Goal: Task Accomplishment & Management: Complete application form

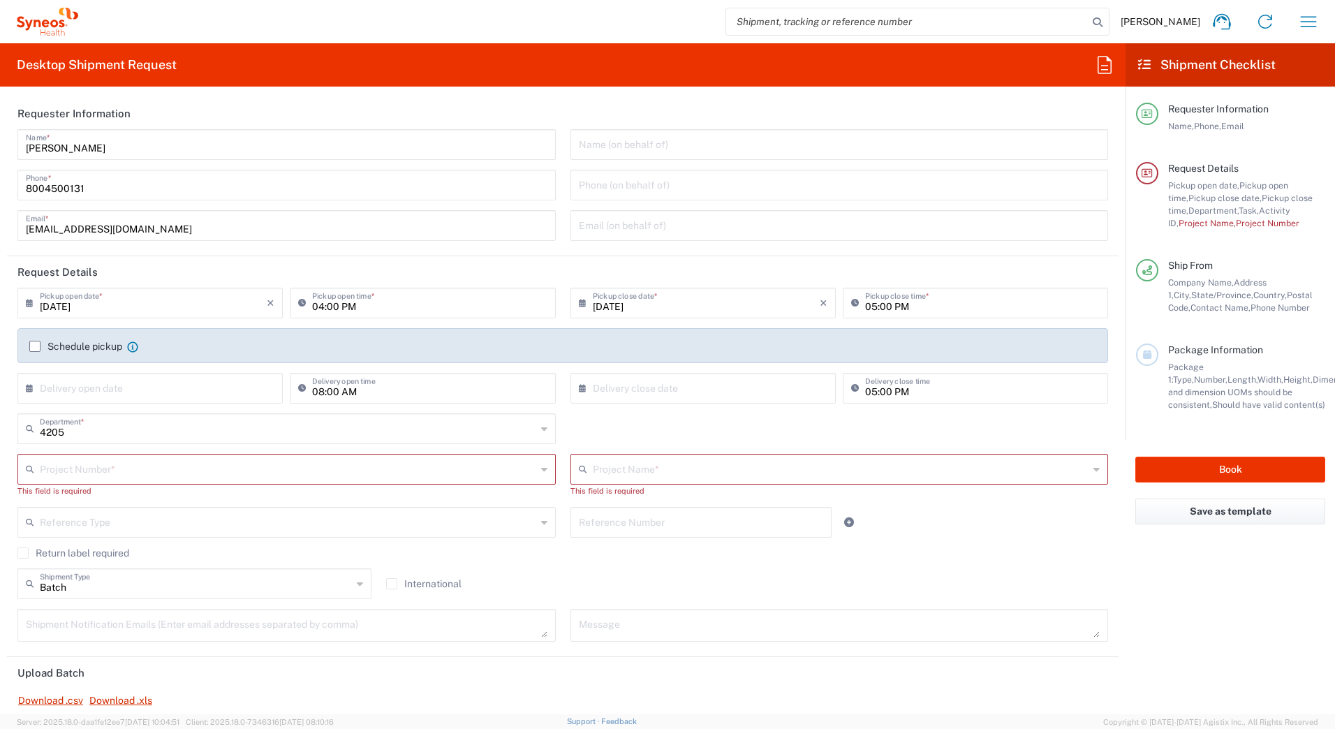
scroll to position [140, 0]
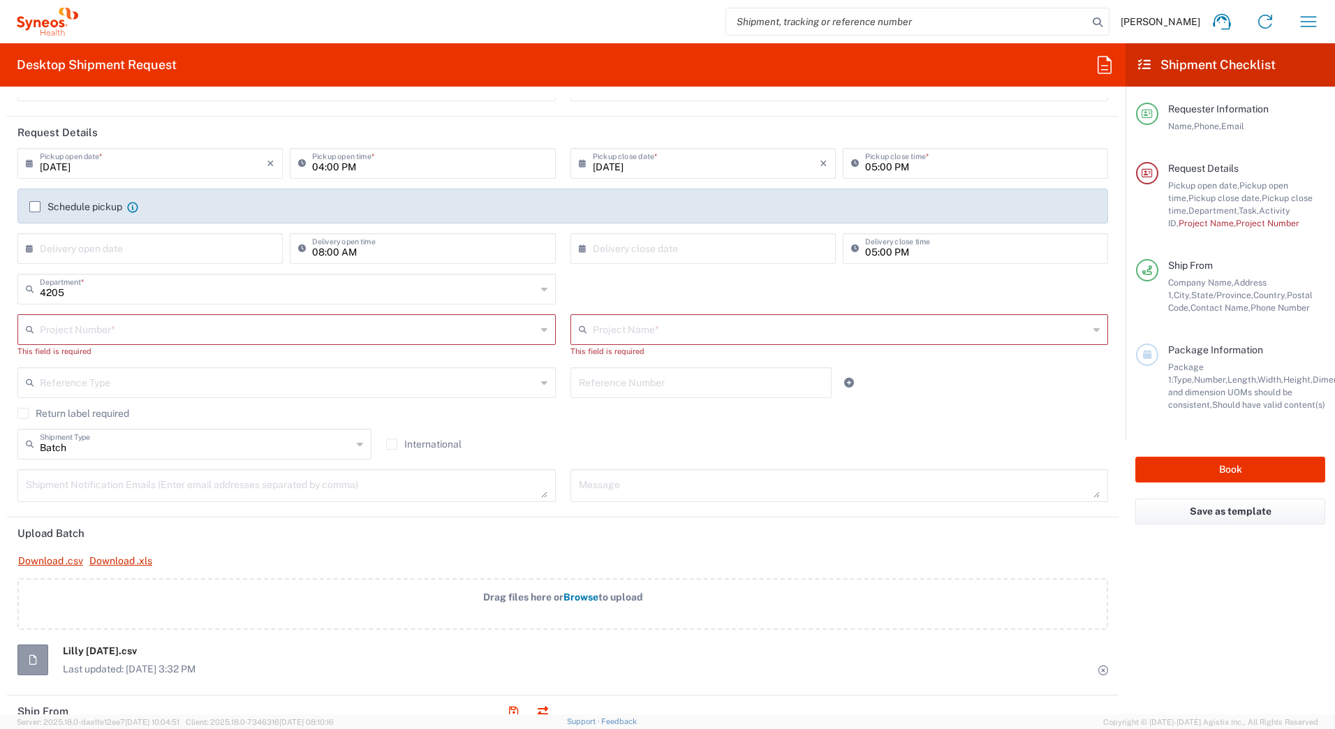
click at [71, 326] on input "text" at bounding box center [288, 328] width 496 height 24
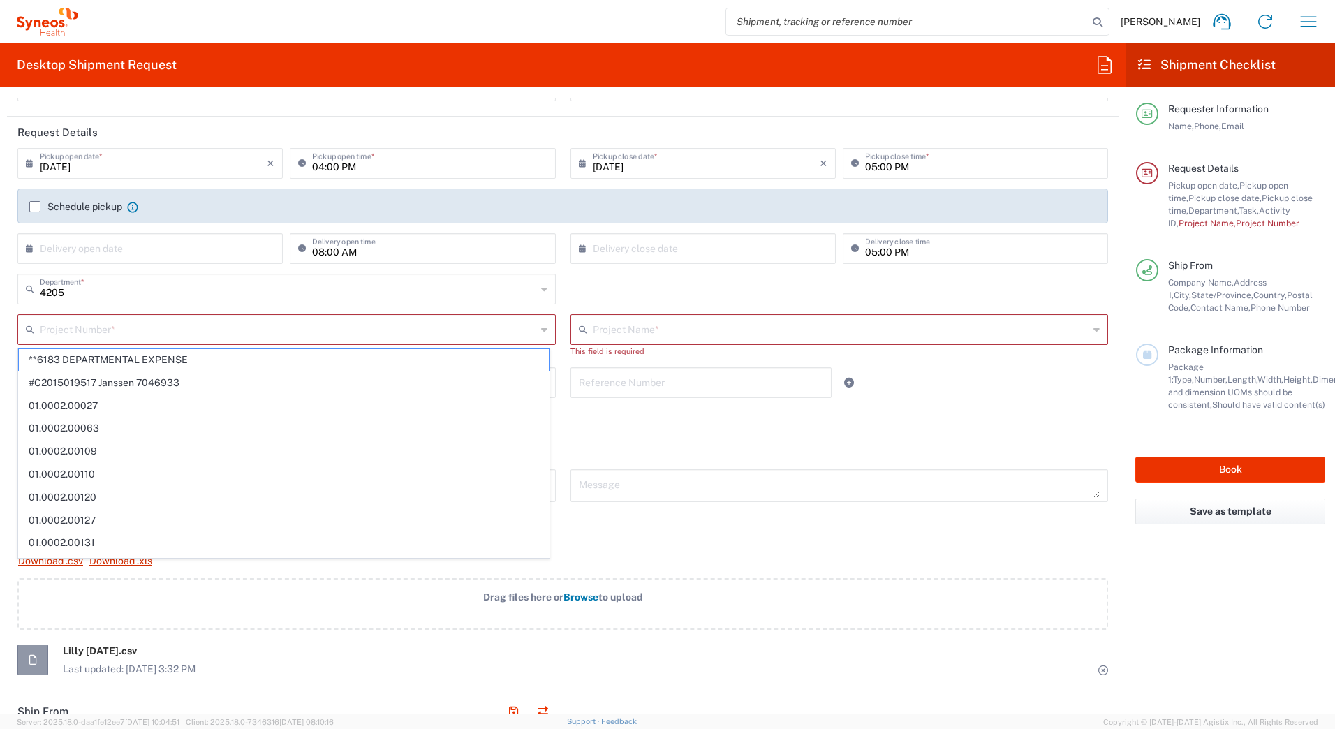
click at [63, 333] on input "text" at bounding box center [288, 328] width 496 height 24
paste input "707217745"
type input "707217745"
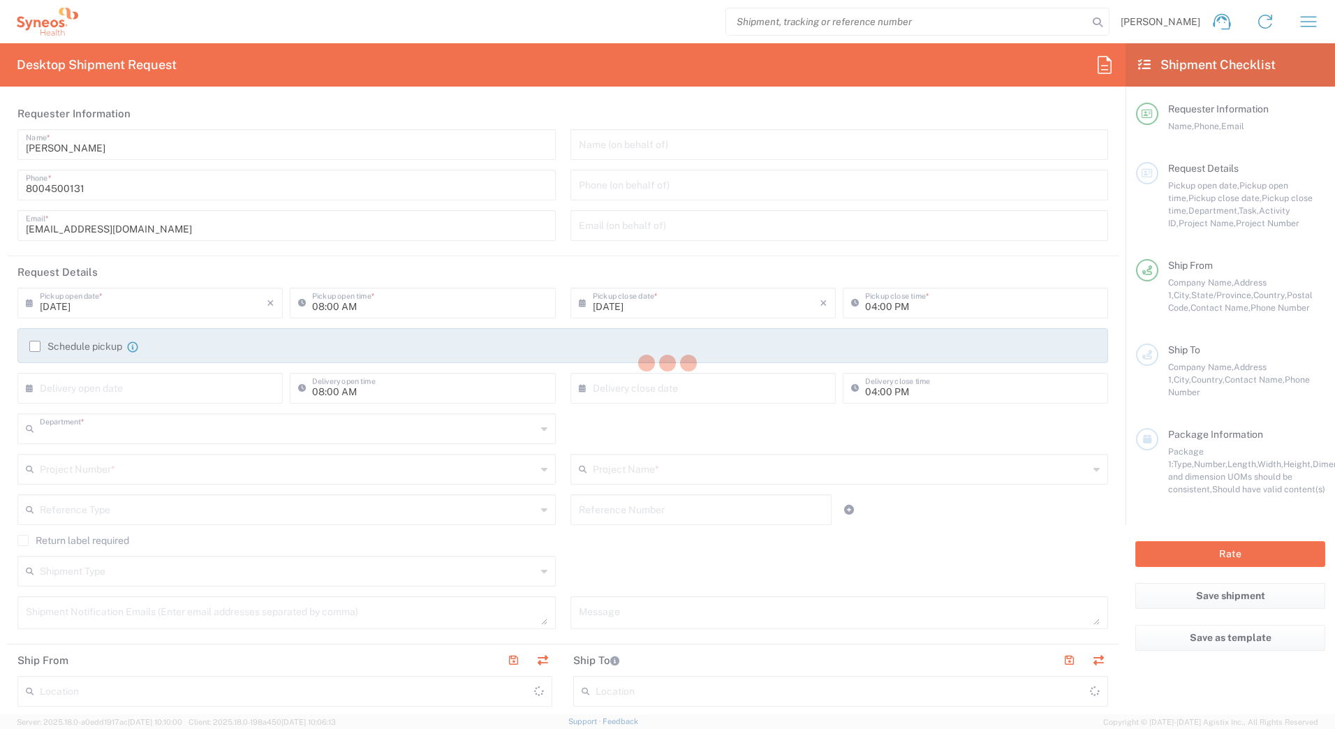
type input "4205"
type input "[US_STATE]"
type input "[GEOGRAPHIC_DATA]"
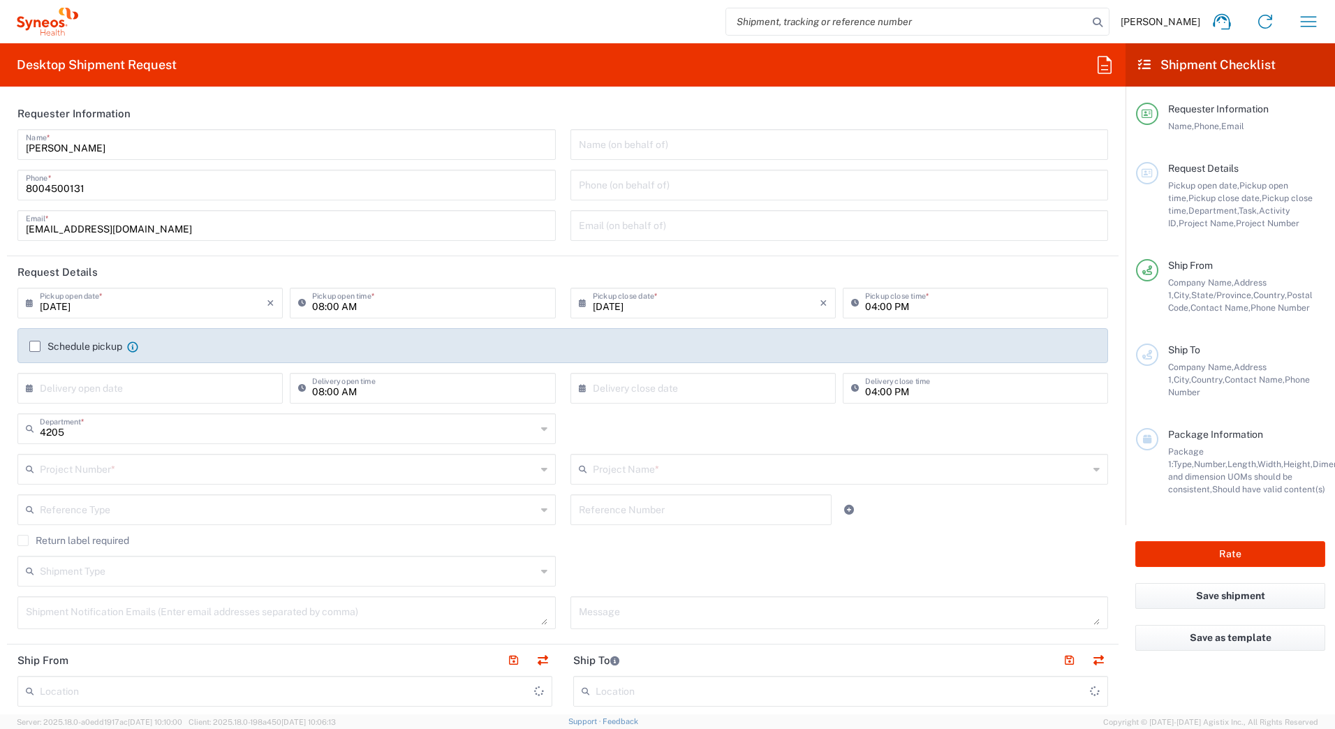
type input "Syneos Health Commercial Servi- NJ US"
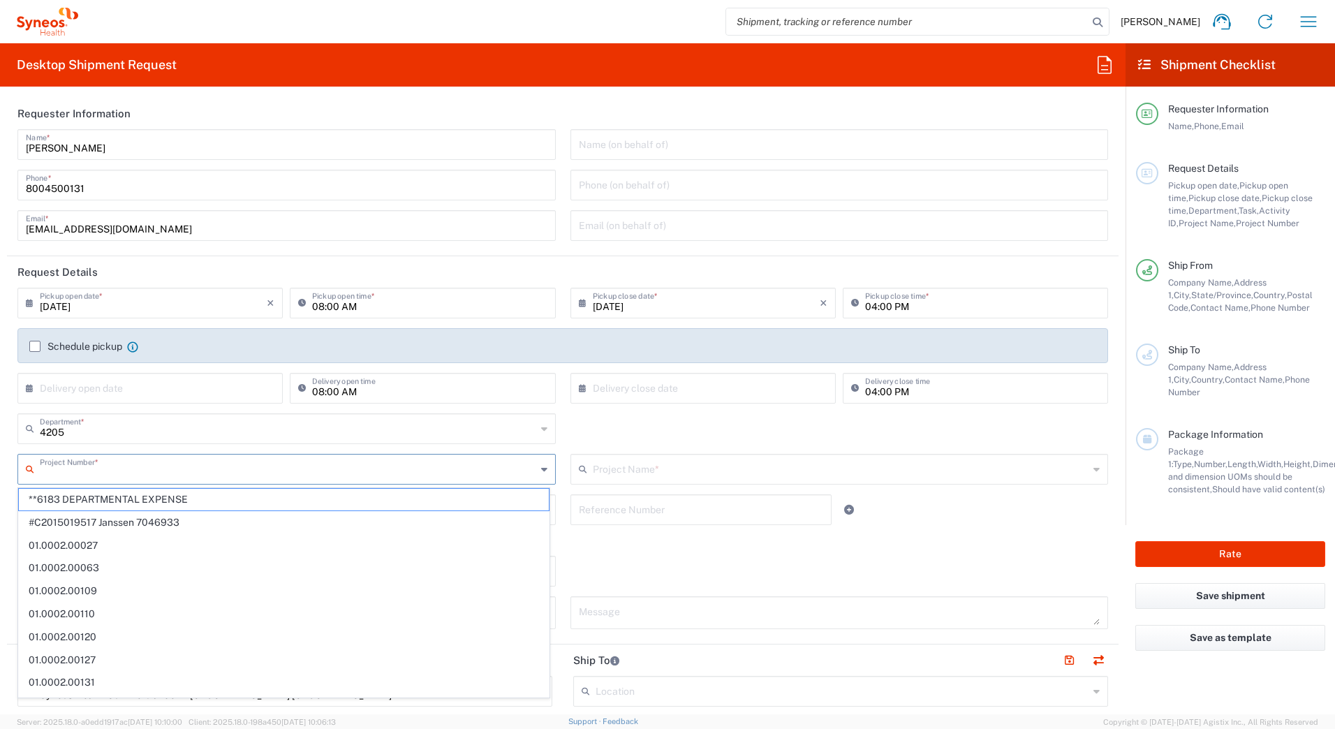
click at [106, 472] on input "text" at bounding box center [288, 468] width 496 height 24
paste input "707217745"
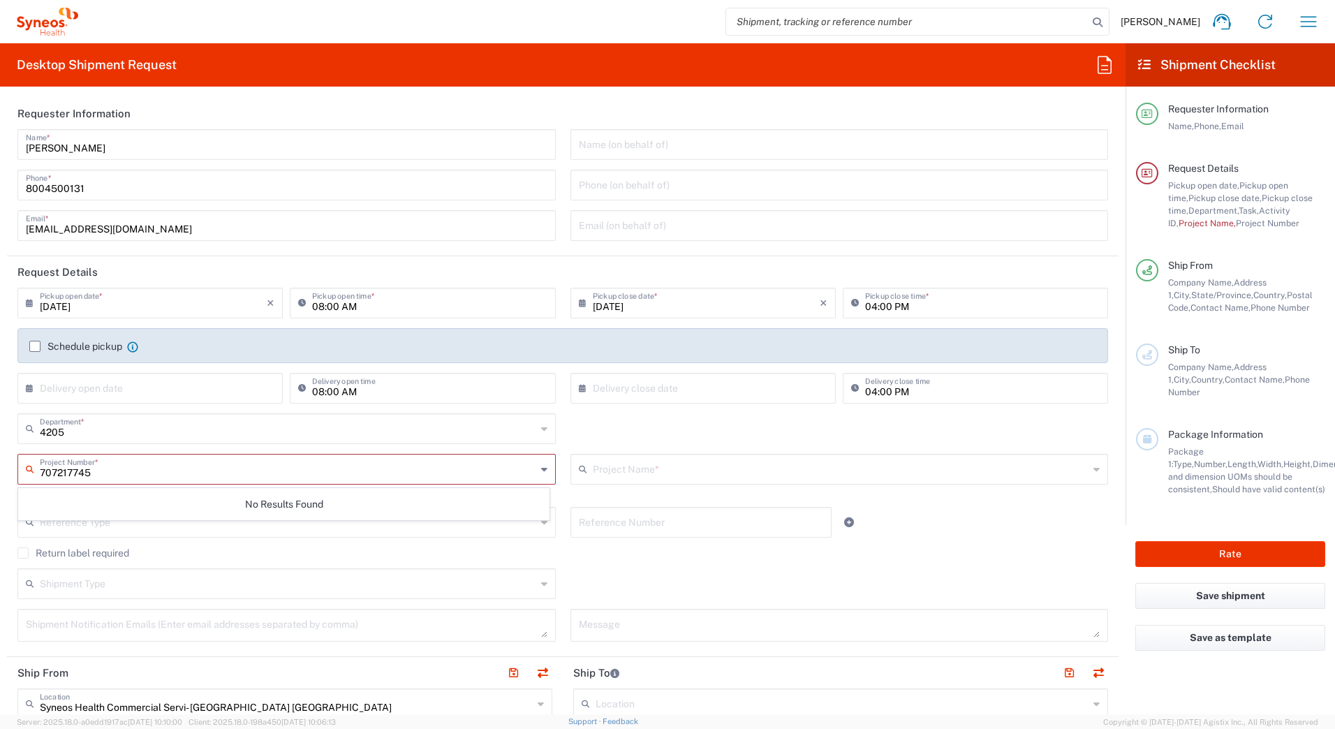
type input "707217745"
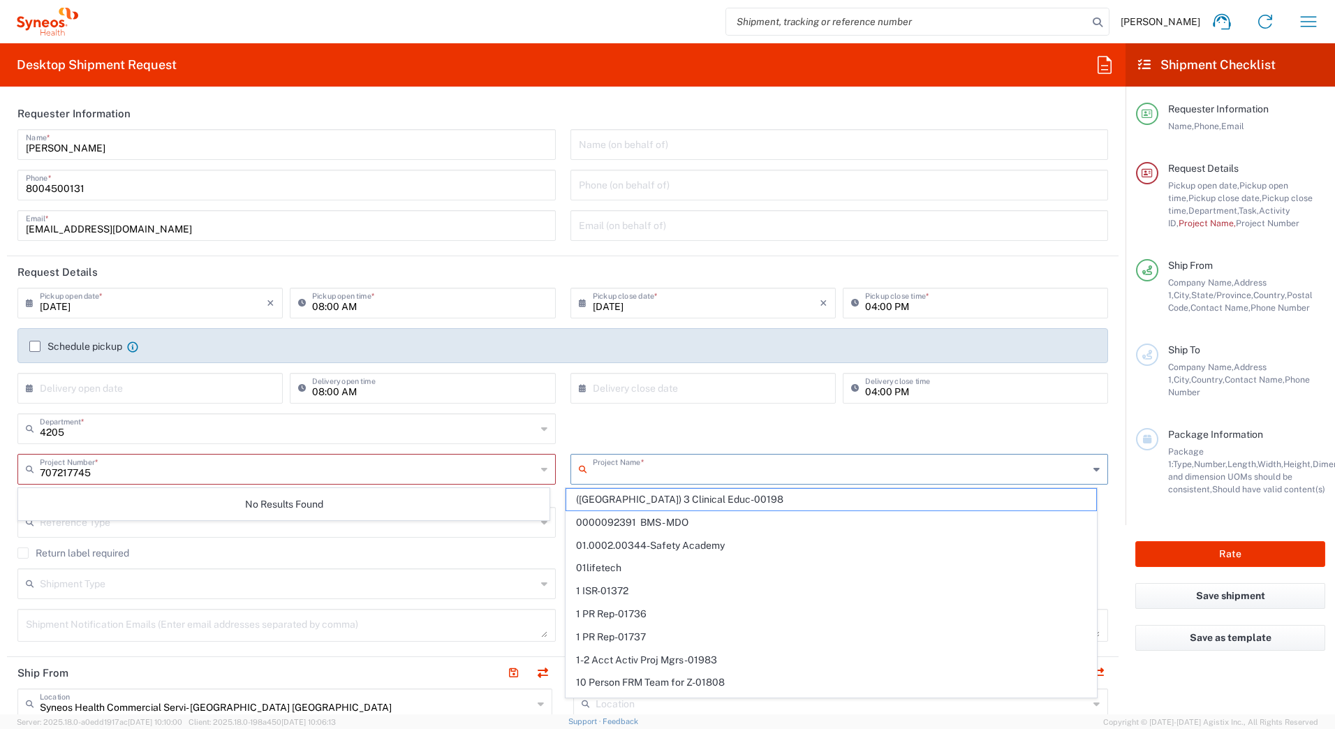
click at [648, 463] on input "text" at bounding box center [841, 468] width 496 height 24
paste input "707217745"
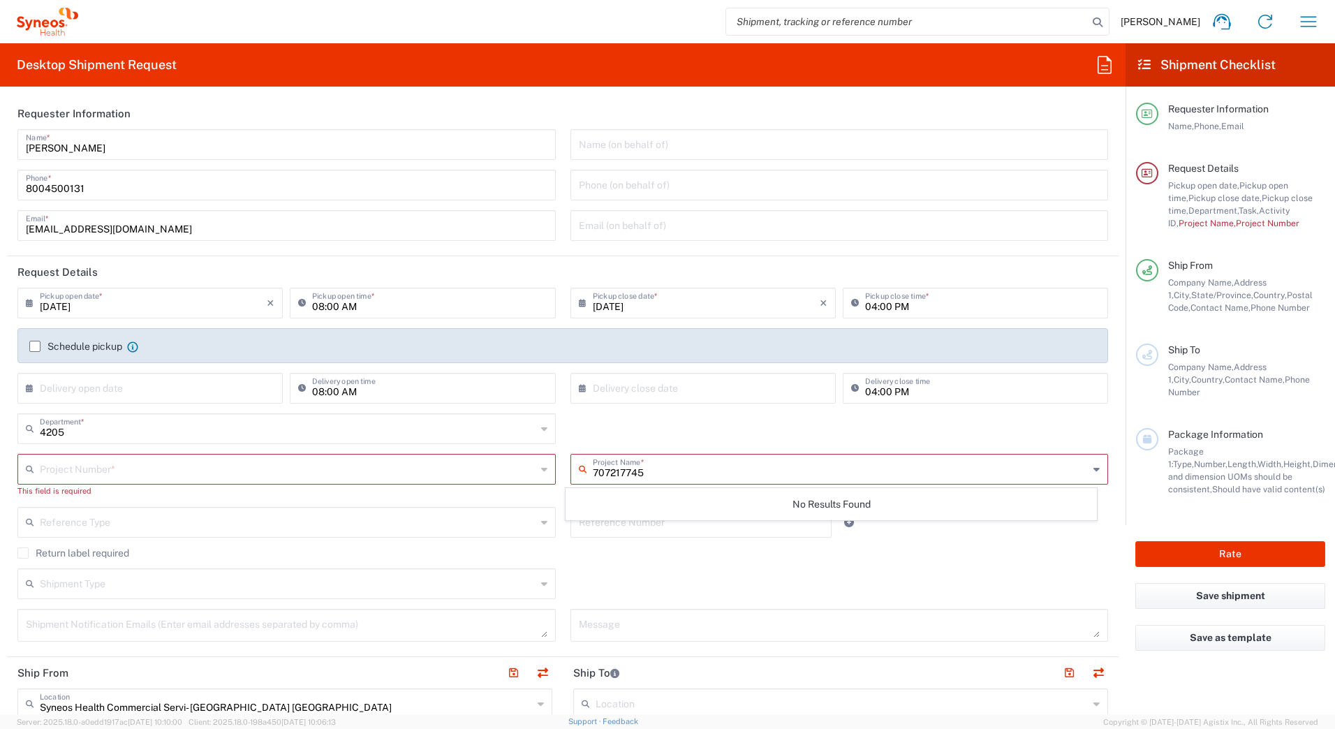
type input "707217745"
click at [301, 460] on input "text" at bounding box center [289, 468] width 498 height 24
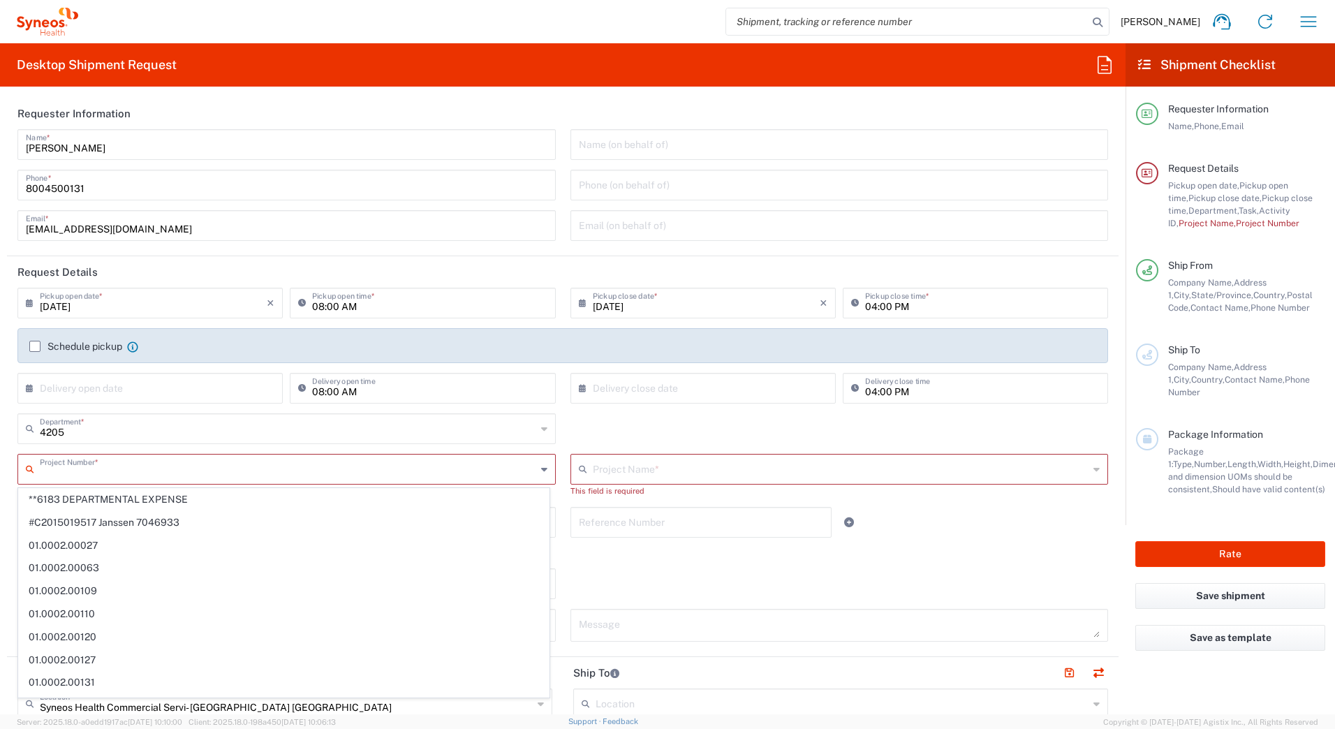
paste input "707217745"
type input "707217745"
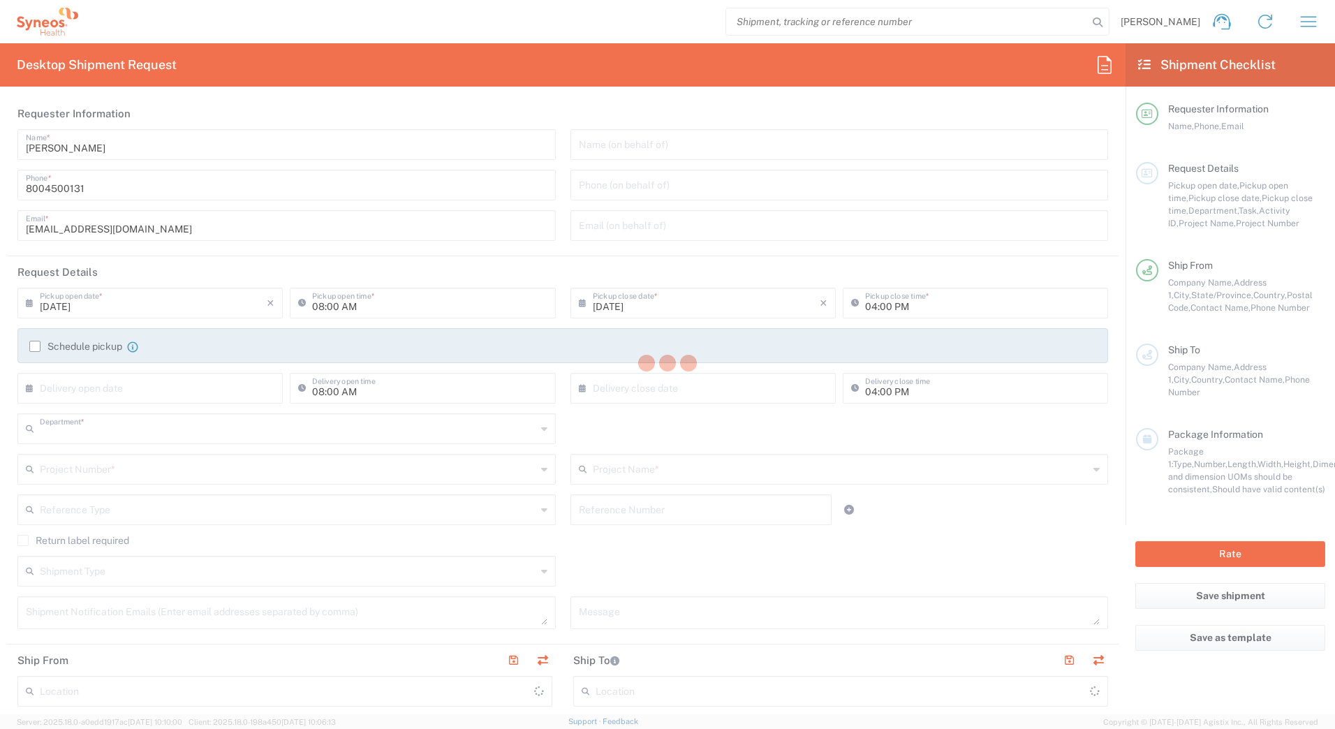
type input "4205"
type input "New Jersey"
type input "United States"
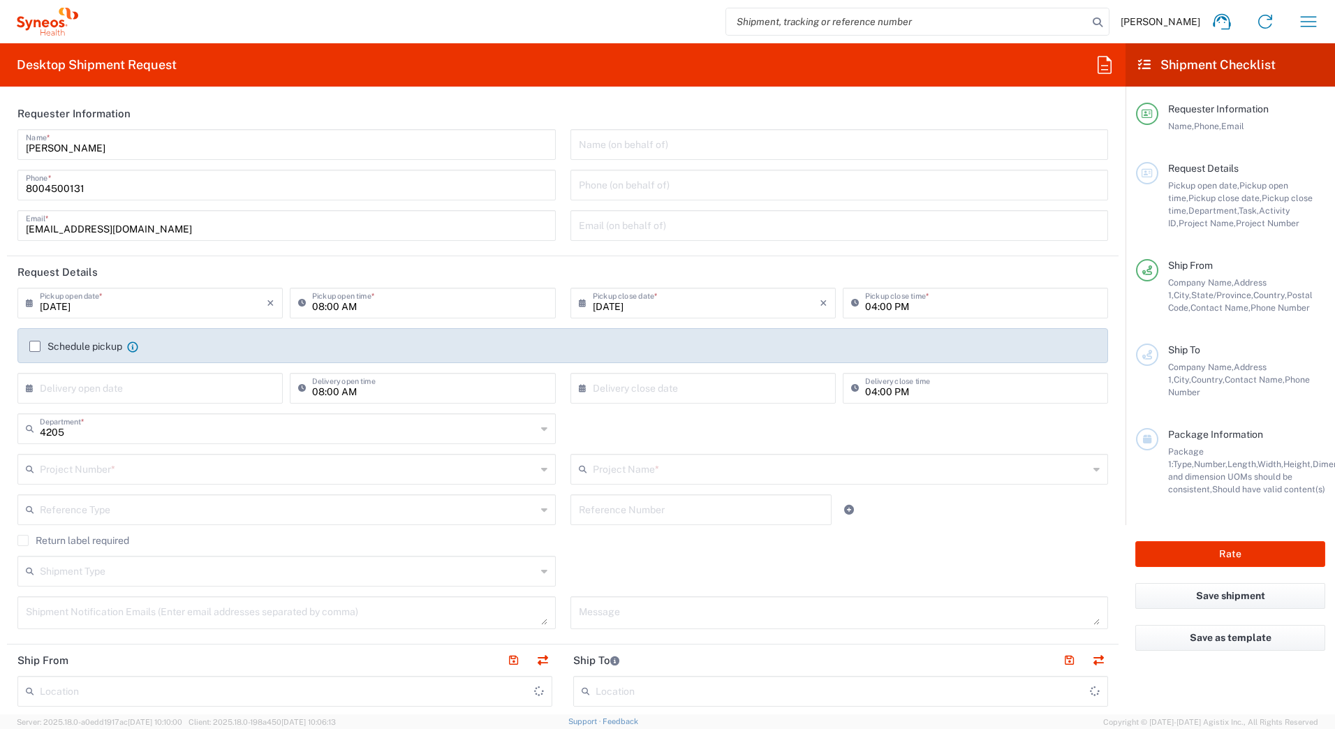
click at [81, 466] on input "text" at bounding box center [288, 468] width 496 height 24
type input "Syneos Health Commercial Servi- [GEOGRAPHIC_DATA] [GEOGRAPHIC_DATA]"
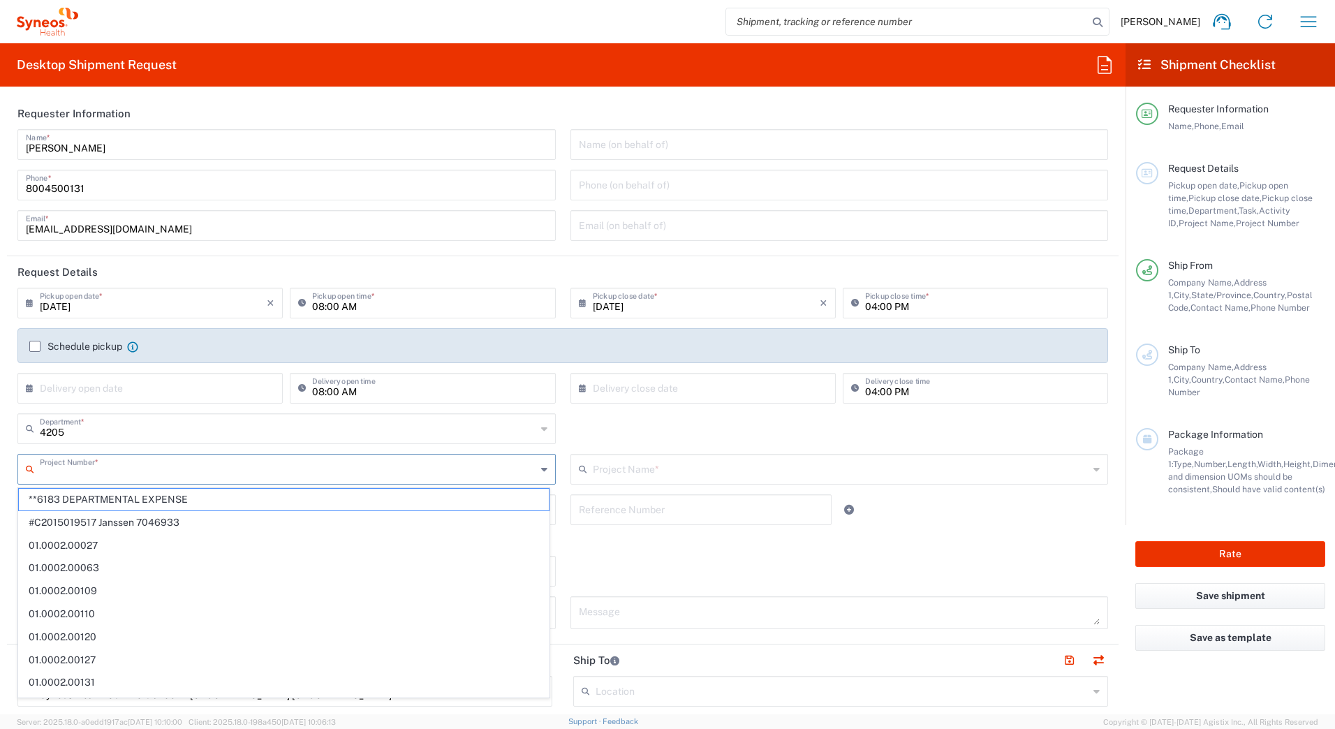
paste input "707217745"
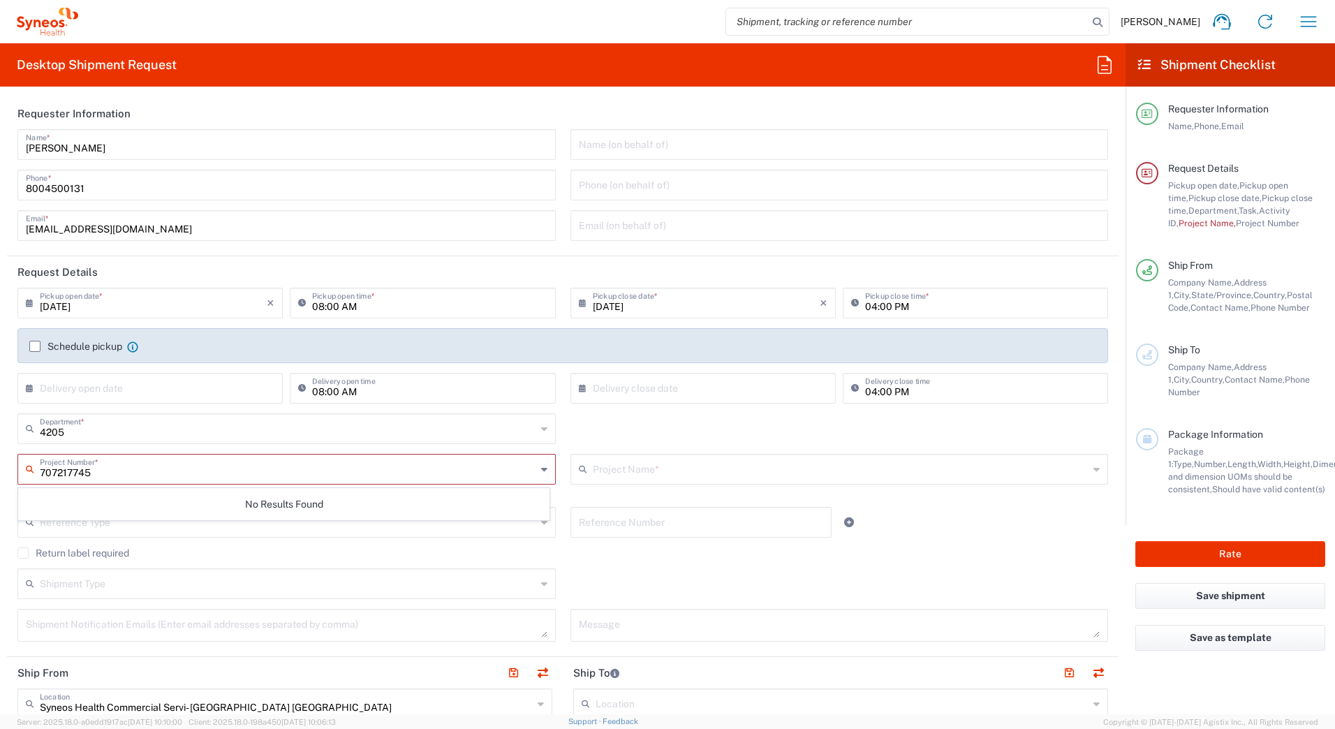
type input "707217745"
click at [630, 467] on input "text" at bounding box center [841, 468] width 496 height 24
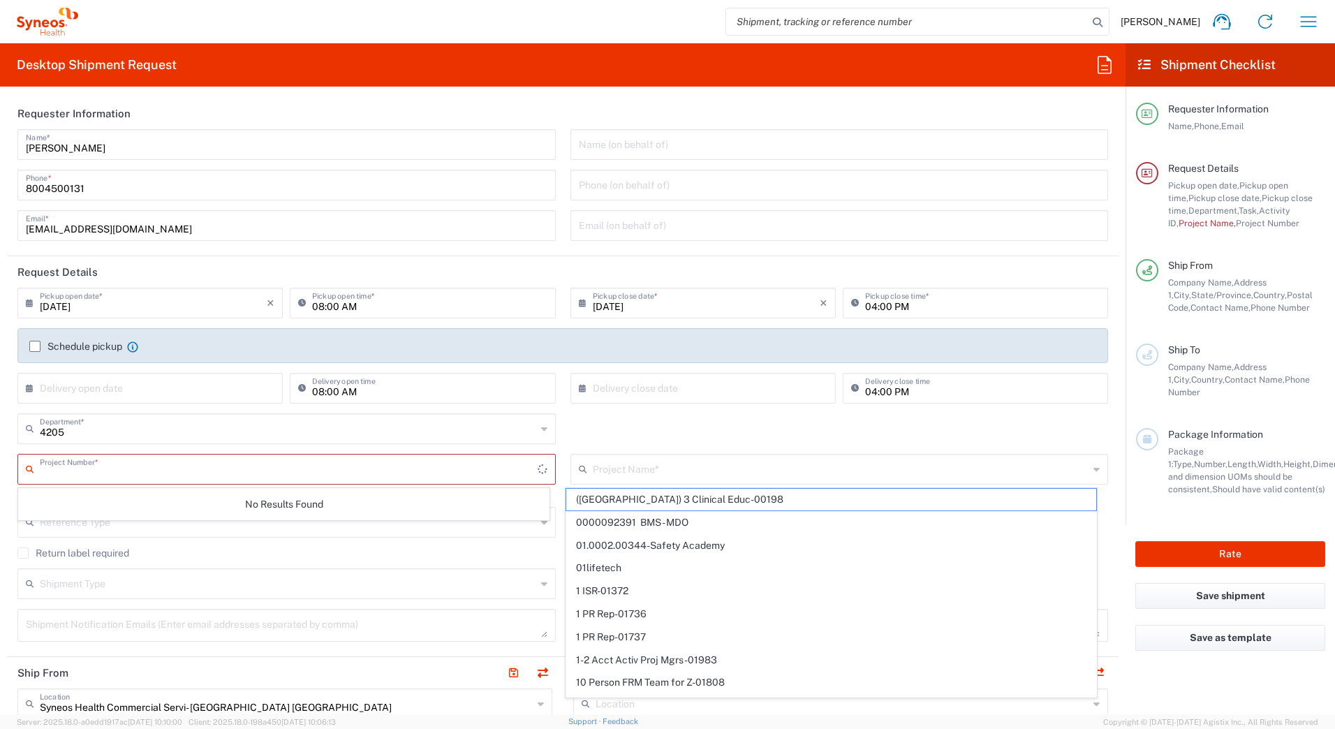
click at [51, 475] on input "text" at bounding box center [289, 468] width 498 height 24
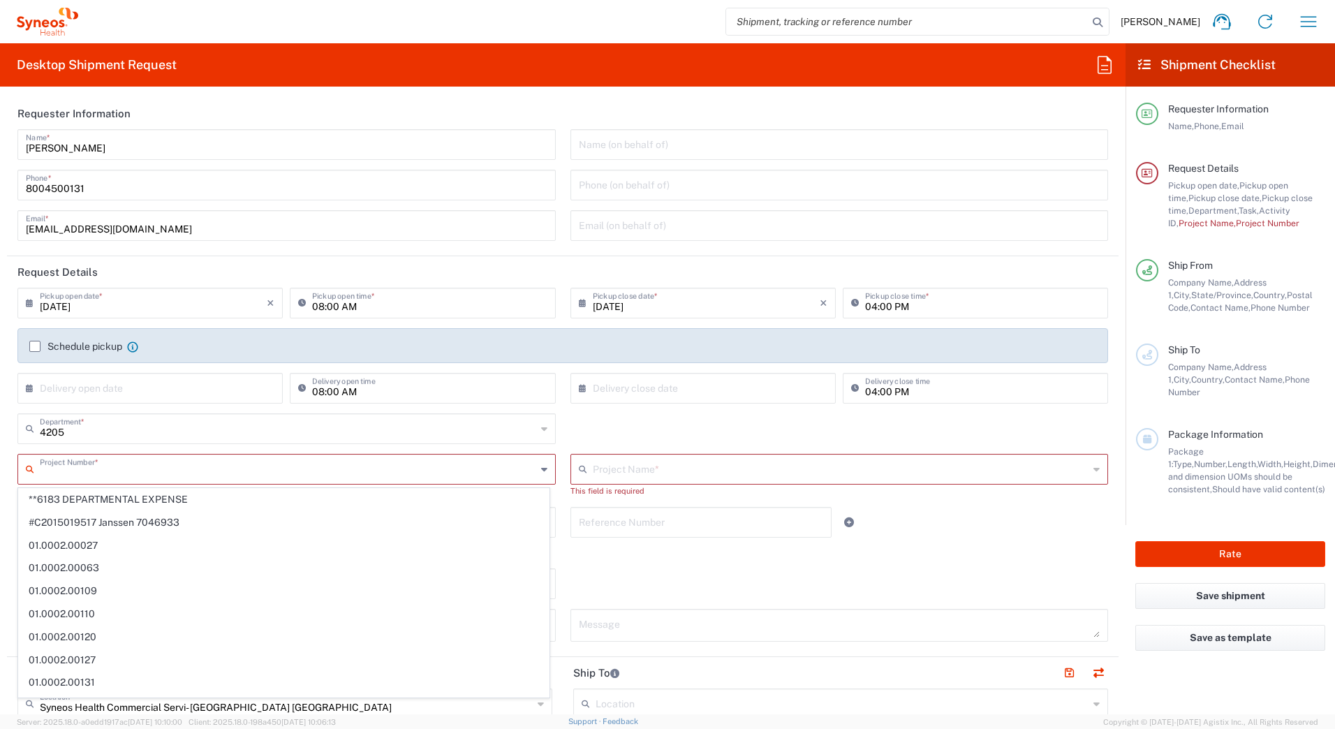
paste input "707217745 Lilly-Omvoh"
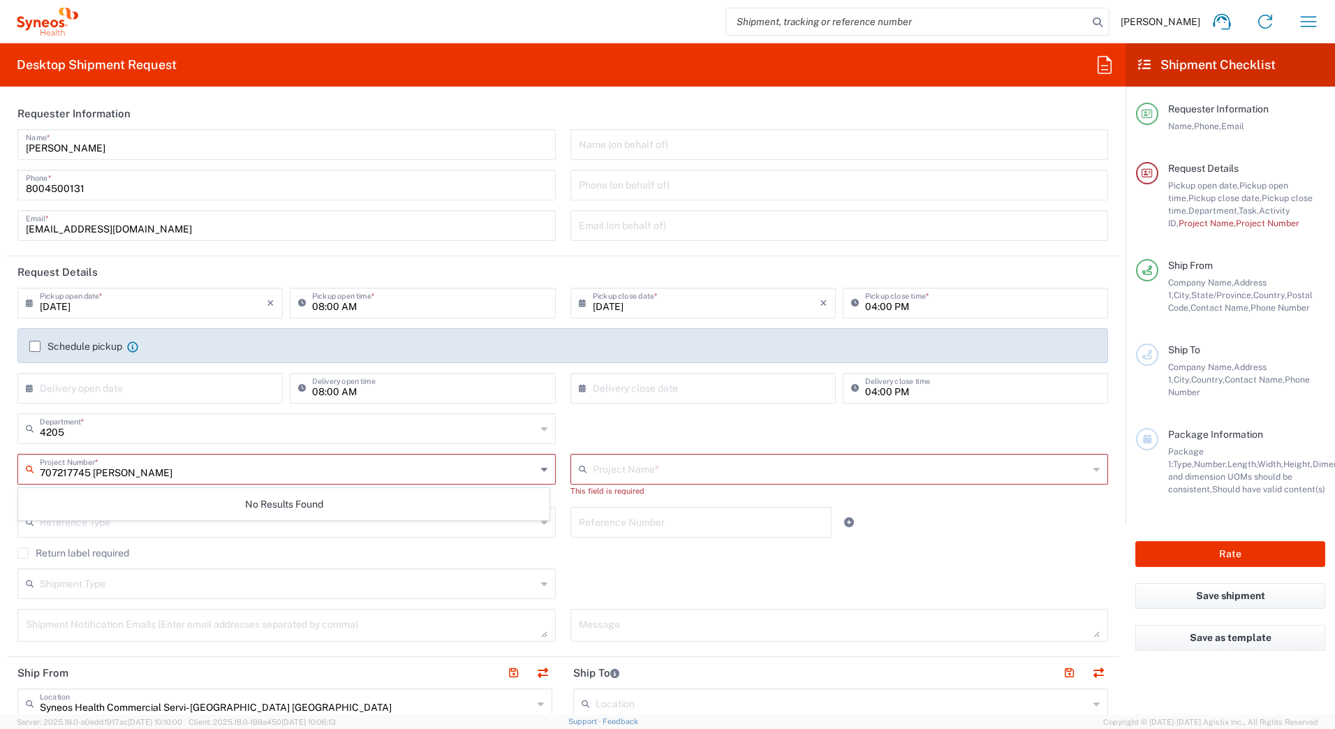
type input "707217745 Lilly-Omvoh"
click at [604, 468] on input "text" at bounding box center [841, 468] width 496 height 24
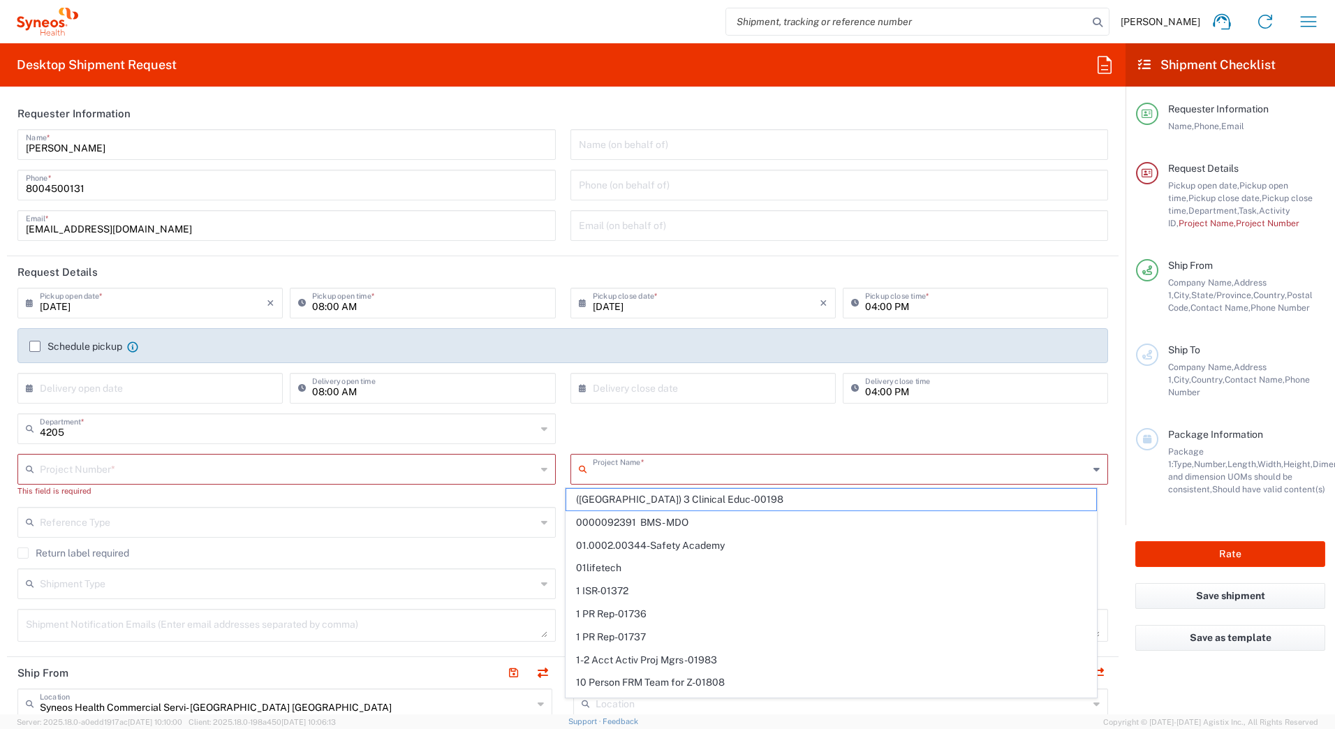
paste input "707217745 Lilly-Omvoh"
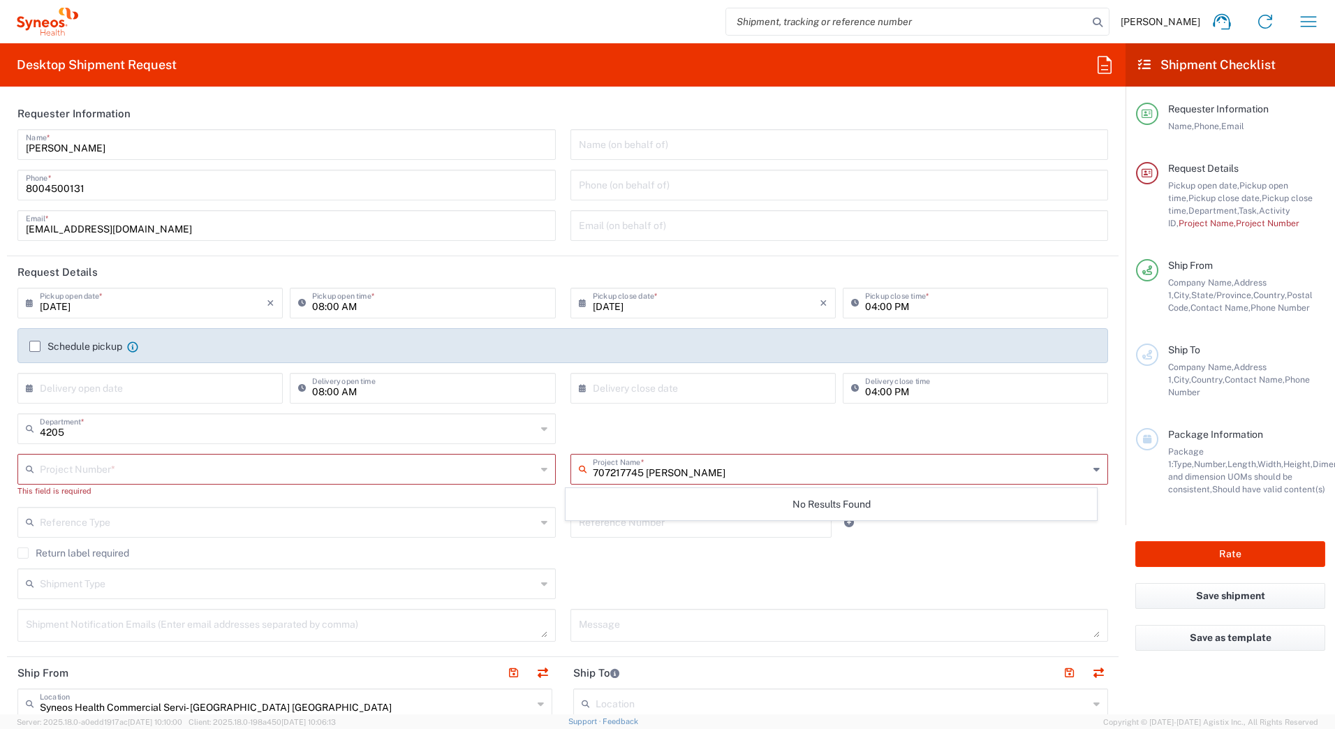
type input "707217745 Lilly-Omvoh"
click at [268, 470] on input "text" at bounding box center [289, 468] width 498 height 24
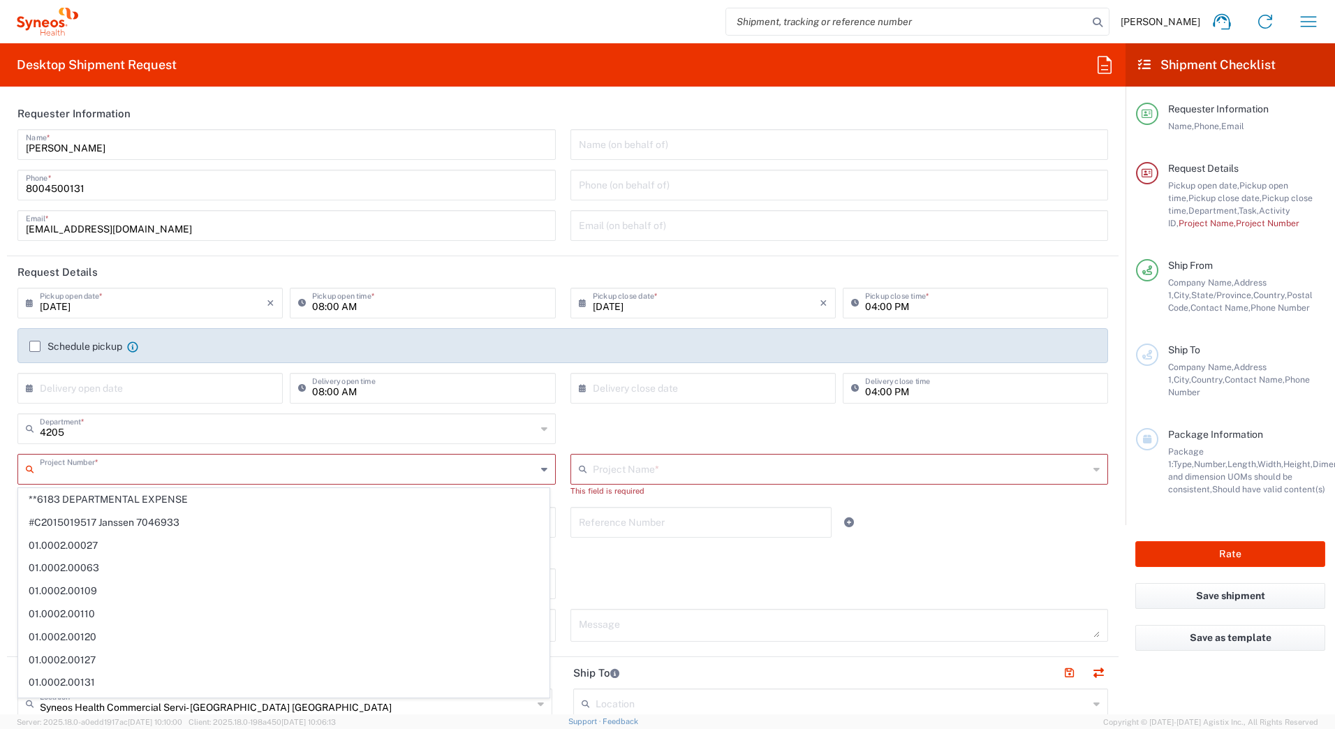
paste input "Lilly-Omvoh 707217745"
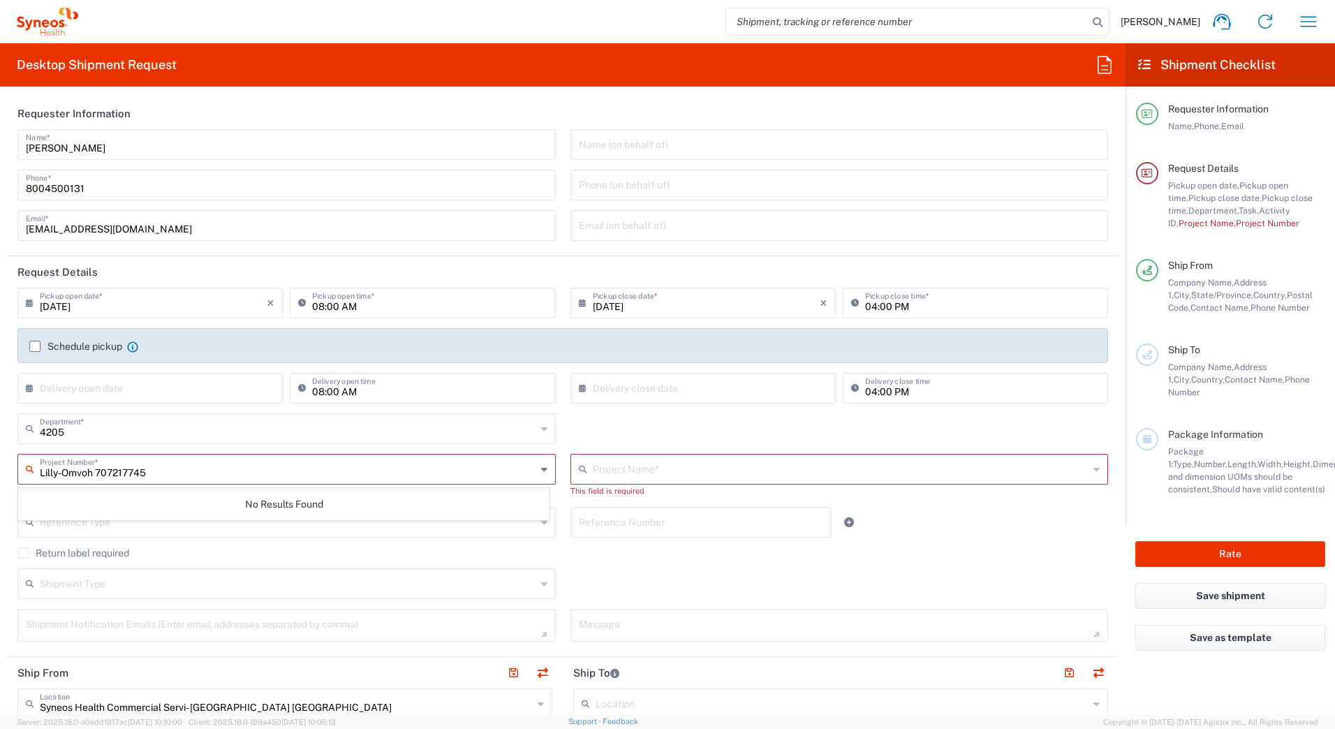
type input "Lilly-Omvoh 707217745"
click at [647, 470] on input "text" at bounding box center [842, 468] width 498 height 24
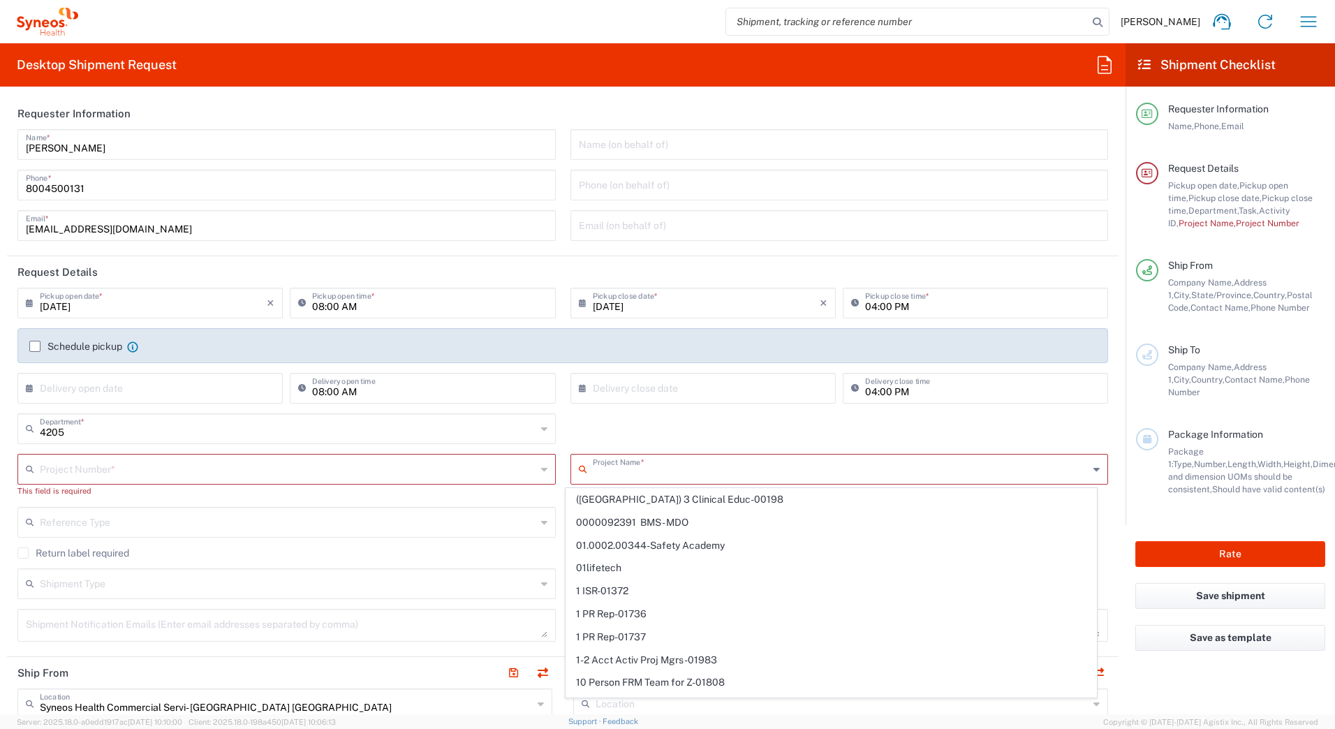
paste input "Lilly-Omvoh 707217745"
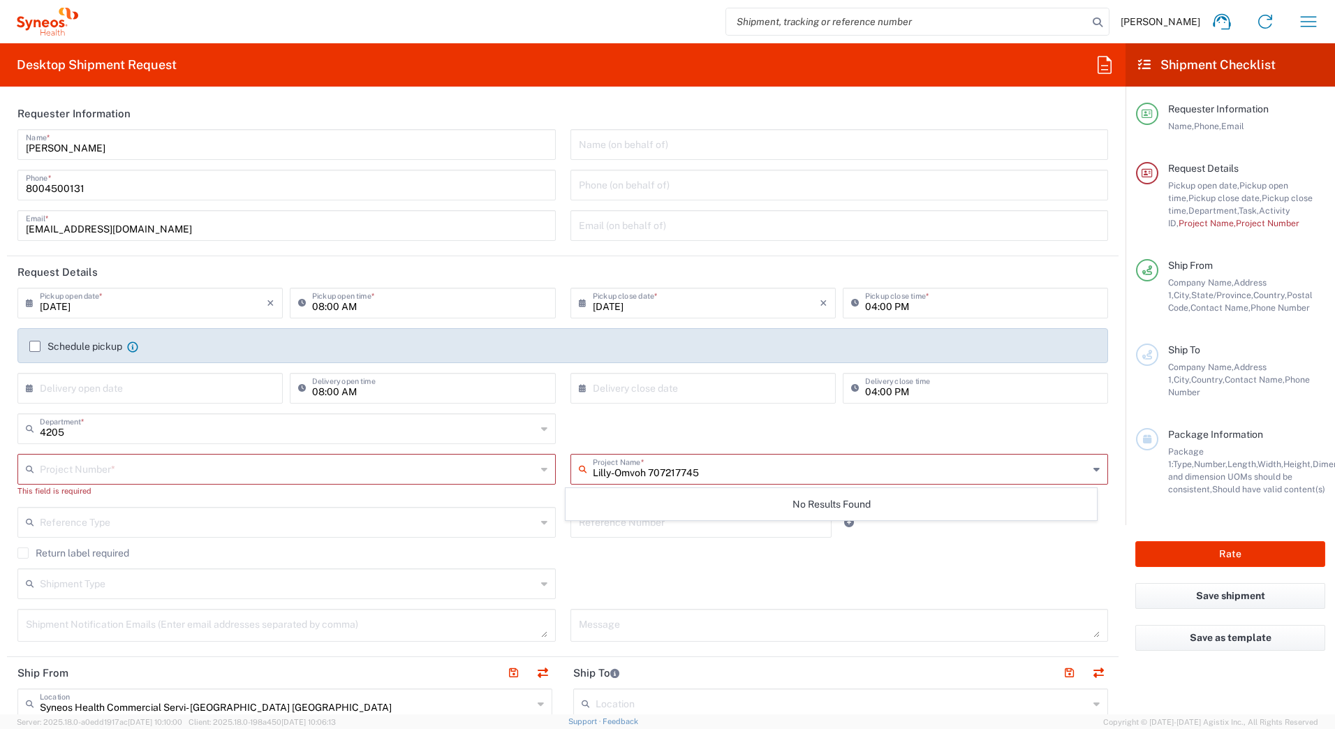
type input "Lilly-Omvoh 707217745"
click at [639, 438] on div "4205 Department * 4205 3000 3100 3109 3110 3111 3112 3125 3130 3135 3136 3150 3…" at bounding box center [562, 433] width 1105 height 40
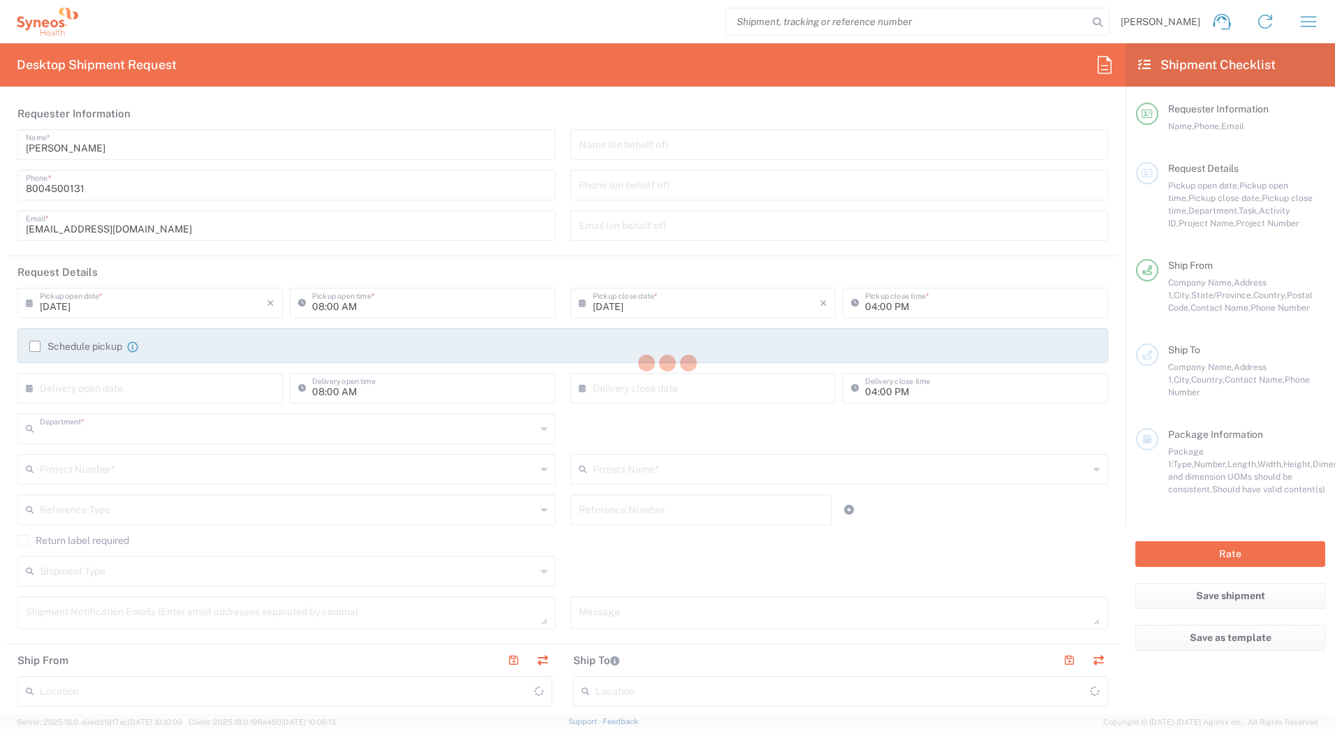
type input "4205"
type input "[US_STATE]"
type input "[GEOGRAPHIC_DATA]"
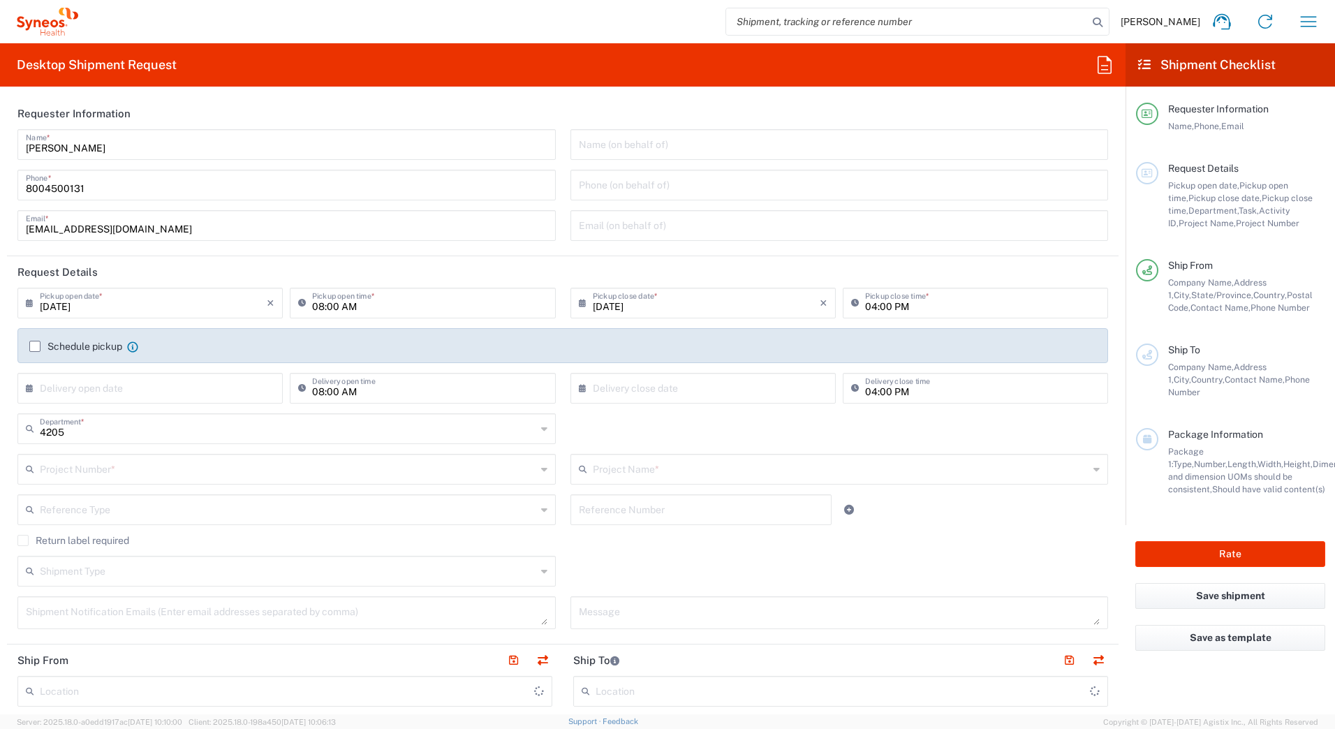
click at [62, 465] on input "text" at bounding box center [288, 468] width 496 height 24
type input "Syneos Health Commercial Servi- [GEOGRAPHIC_DATA] [GEOGRAPHIC_DATA]"
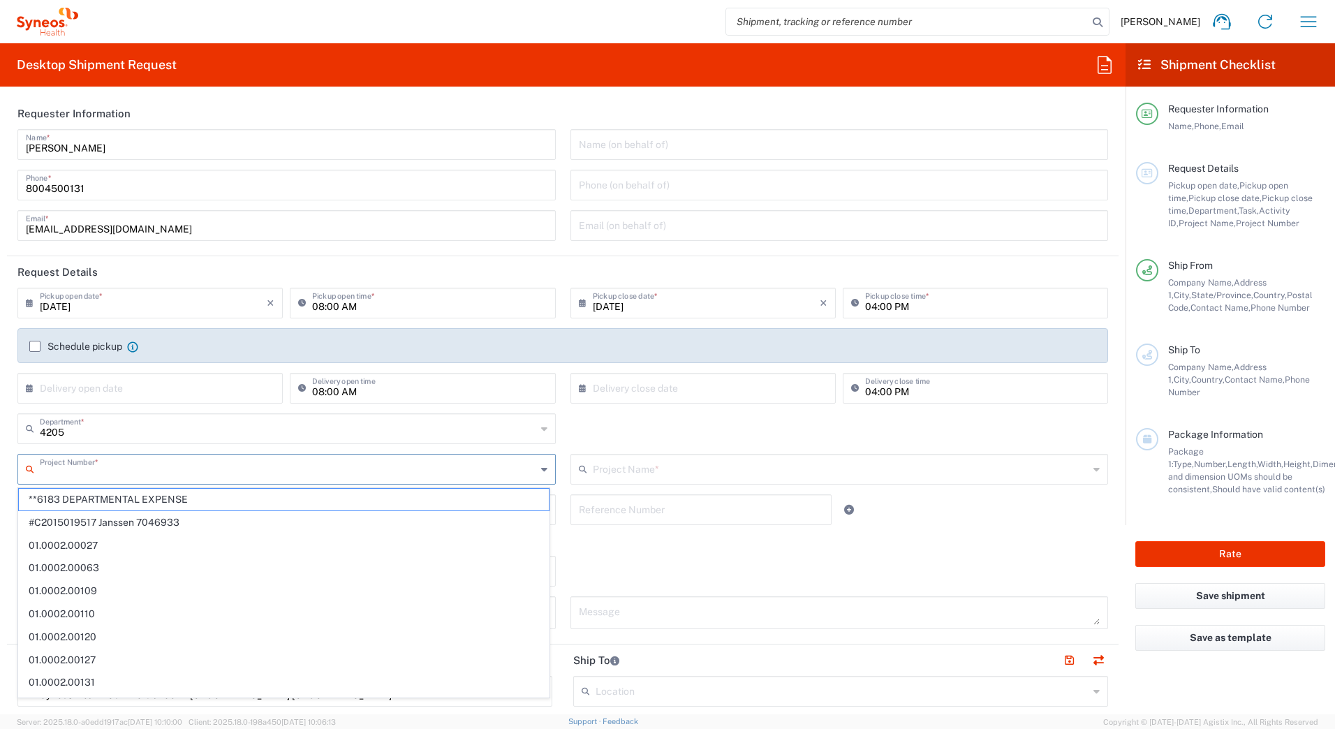
paste input "Lilly-Omvoh 707217745"
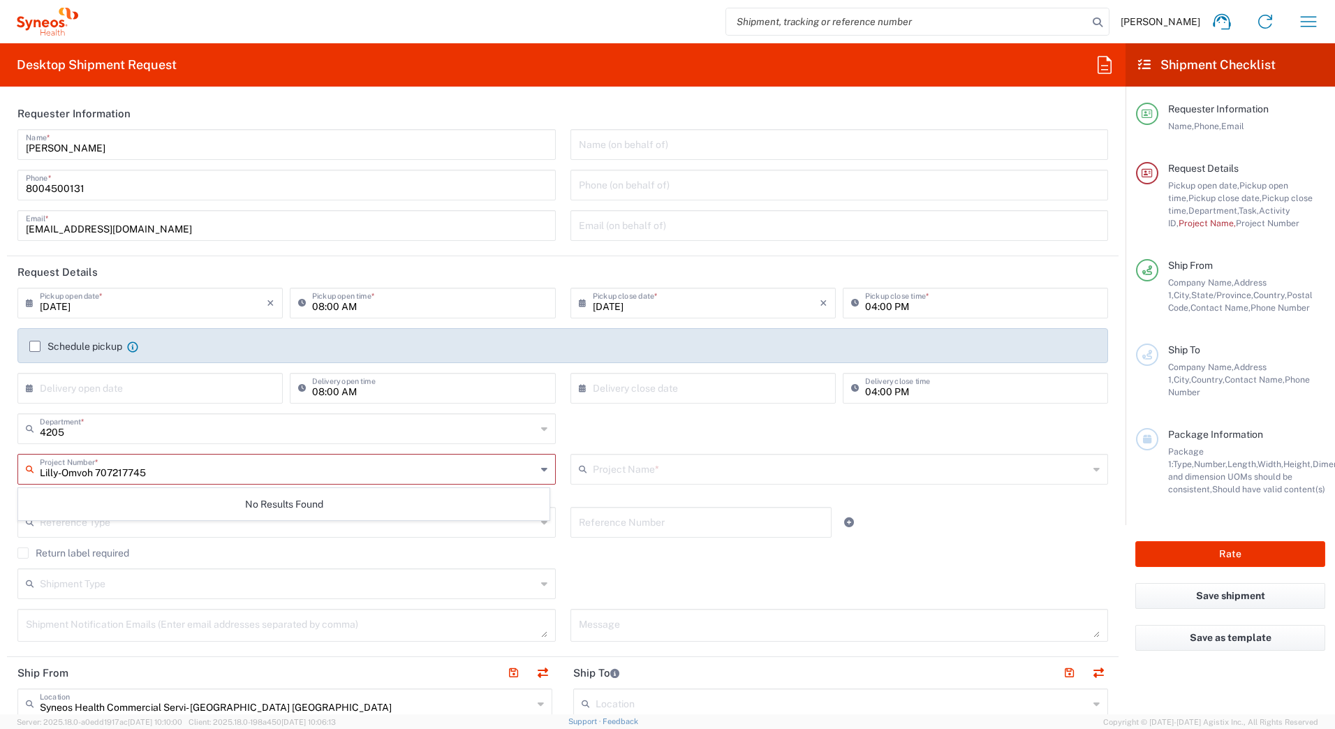
click at [98, 469] on input "Lilly-Omvoh 707217745" at bounding box center [288, 468] width 496 height 24
click at [144, 473] on input "707217745" at bounding box center [288, 468] width 496 height 24
type input "707217745"
click at [26, 469] on div "707217745 Project Number *" at bounding box center [286, 469] width 538 height 31
click at [31, 468] on icon at bounding box center [33, 469] width 14 height 22
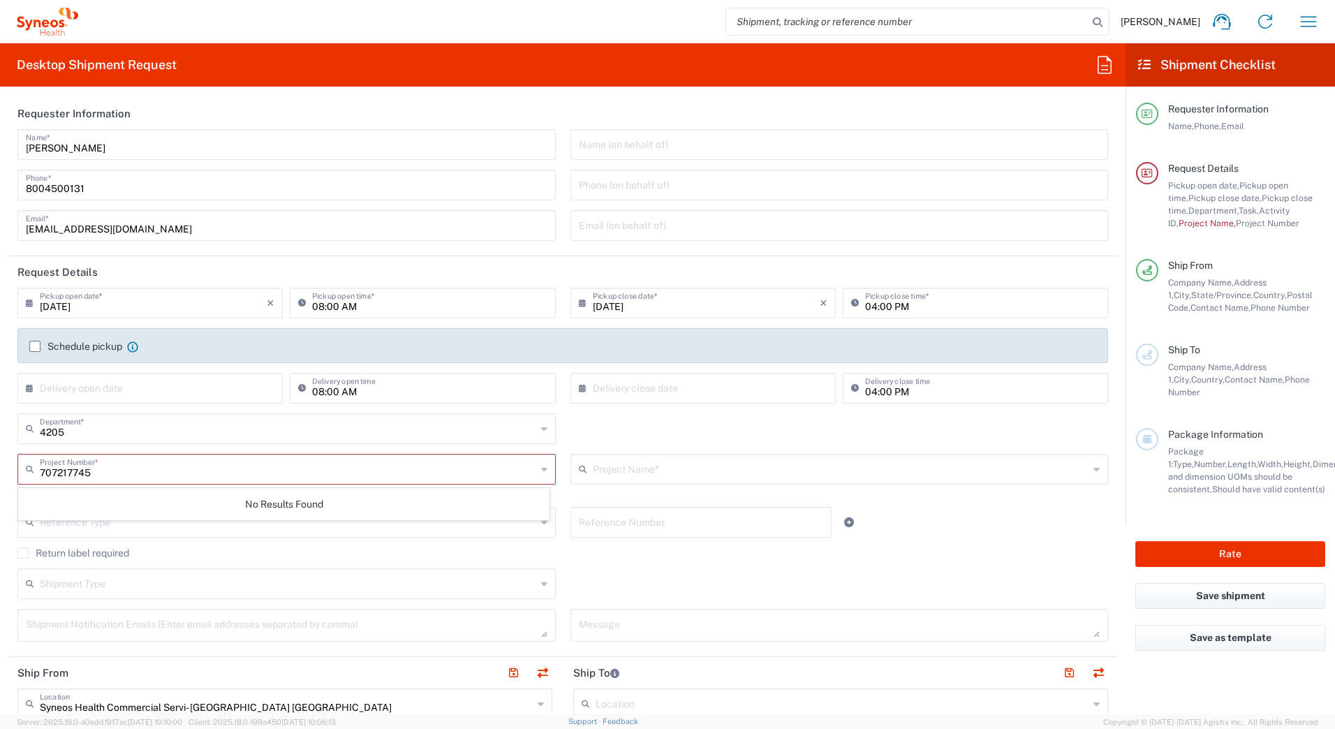
click at [31, 468] on icon at bounding box center [33, 469] width 14 height 22
click at [631, 474] on input "text" at bounding box center [841, 468] width 496 height 24
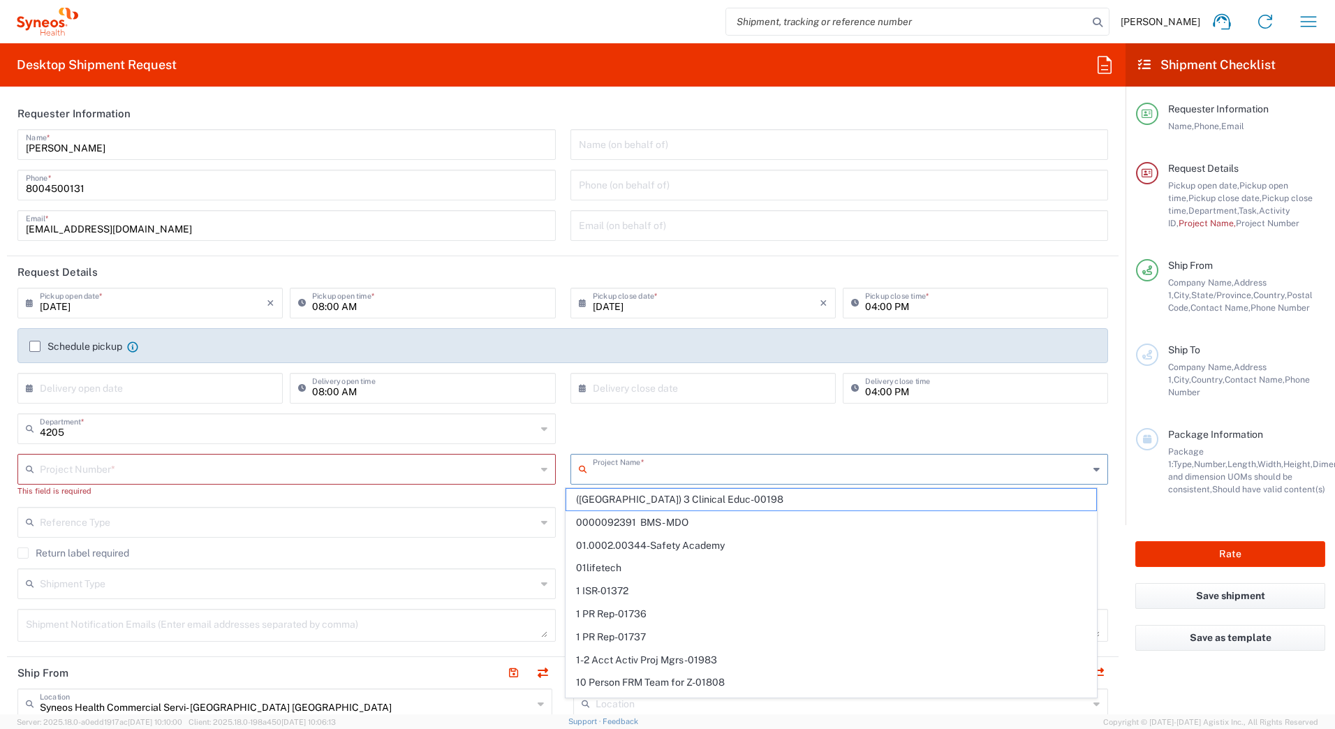
paste input "Lilly-Omvoh 707217745"
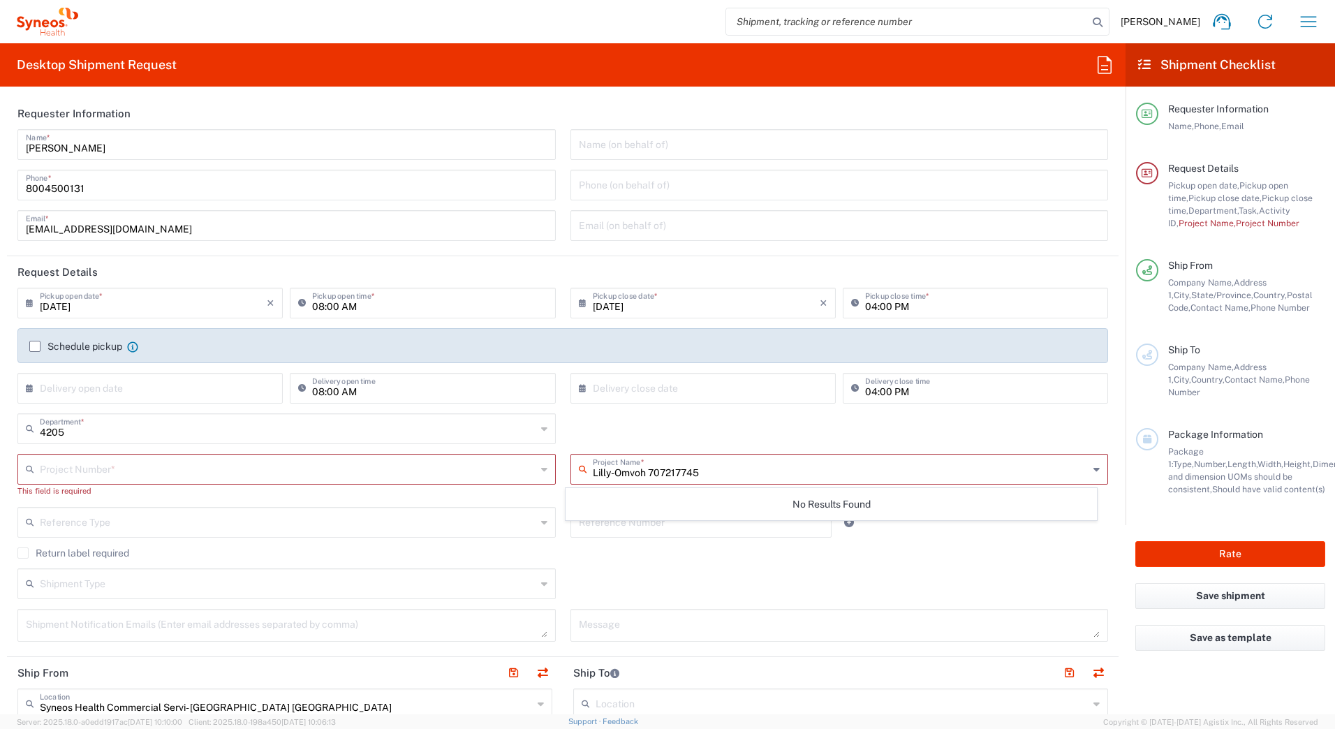
type input "Lilly-Omvoh 707217745"
click at [1093, 467] on icon at bounding box center [1096, 469] width 6 height 22
click at [778, 414] on div "4205 Department * 4205 3000 3100 3109 3110 3111 3112 3125 3130 3135 3136 3150 3…" at bounding box center [562, 433] width 1105 height 40
click at [87, 473] on input "text" at bounding box center [288, 468] width 496 height 24
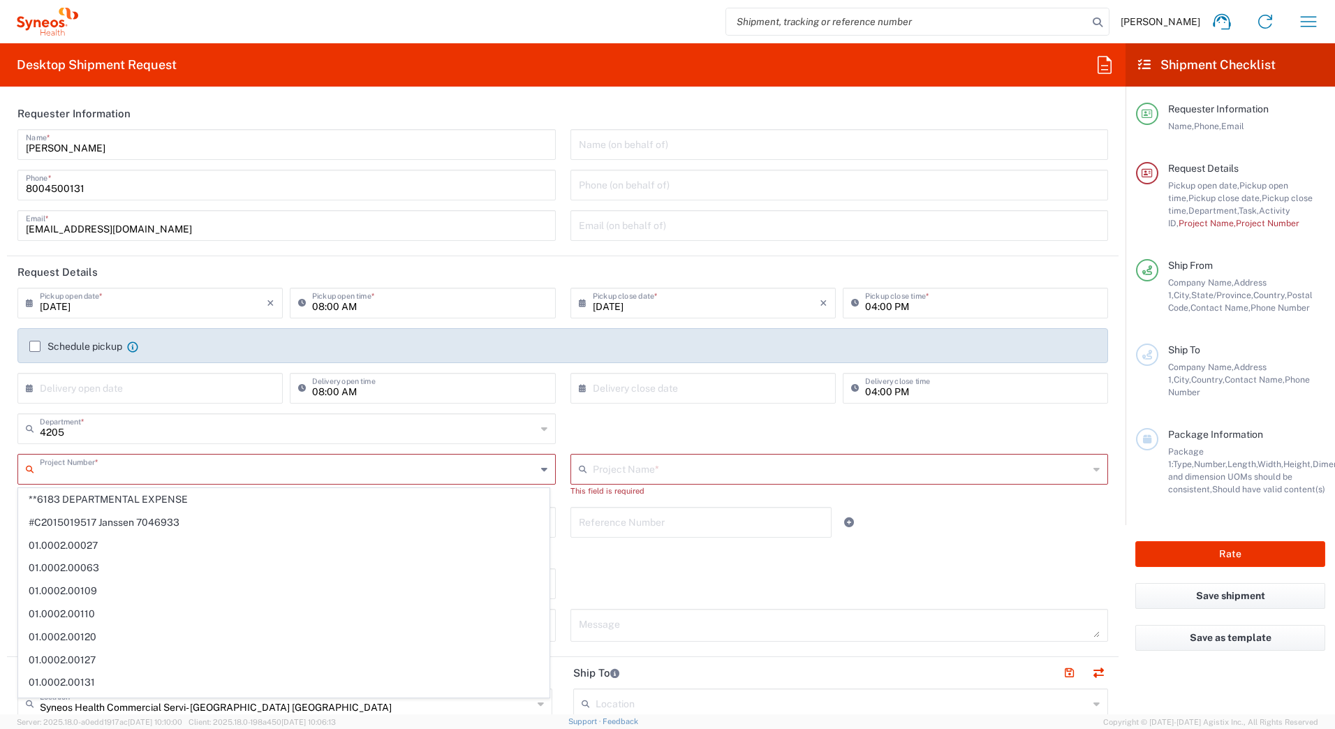
paste input "707217745"
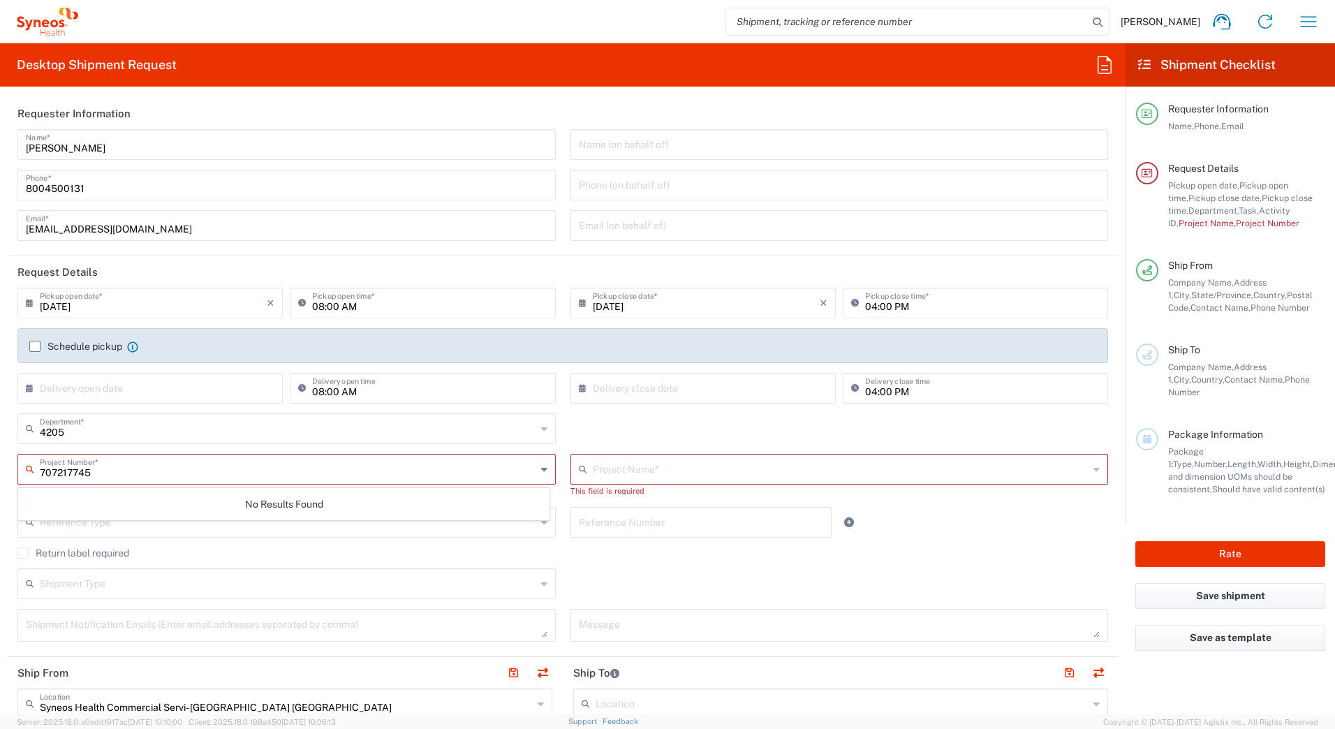
type input "707217745"
click at [676, 470] on input "text" at bounding box center [842, 468] width 498 height 24
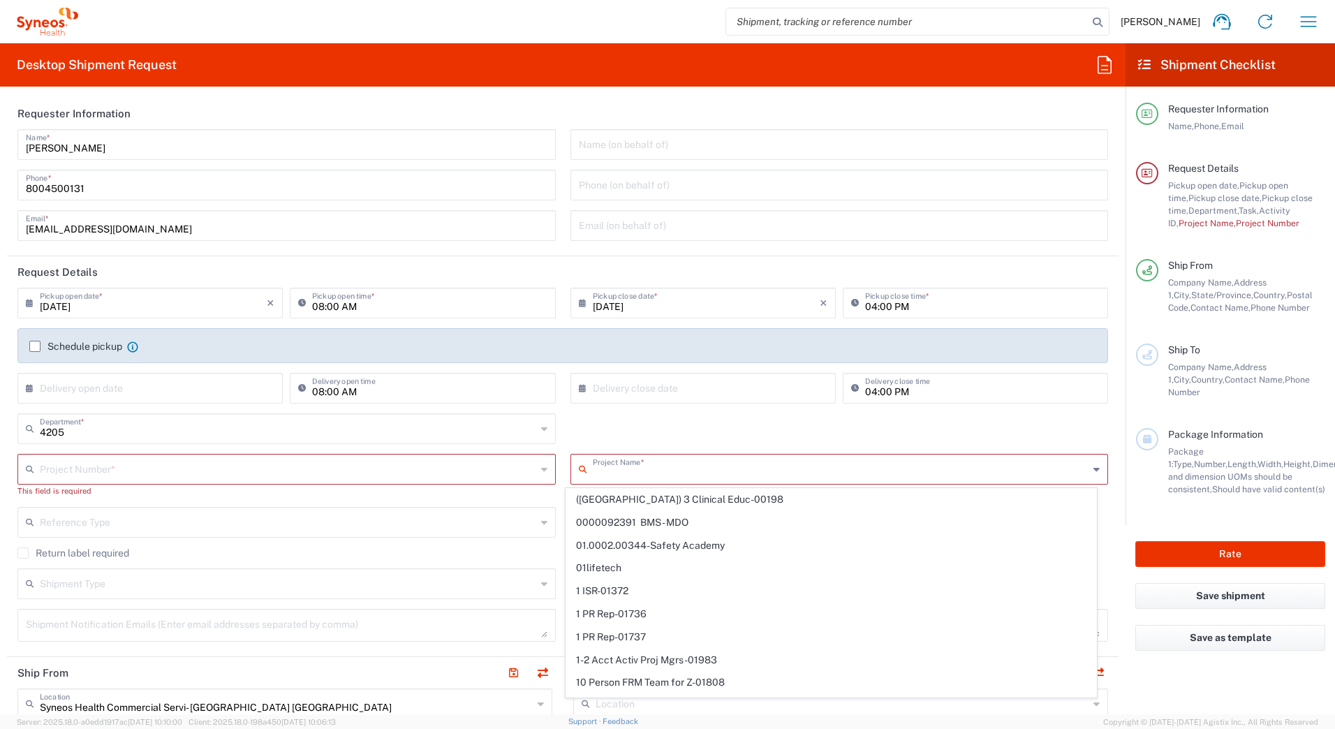
paste input "707217745"
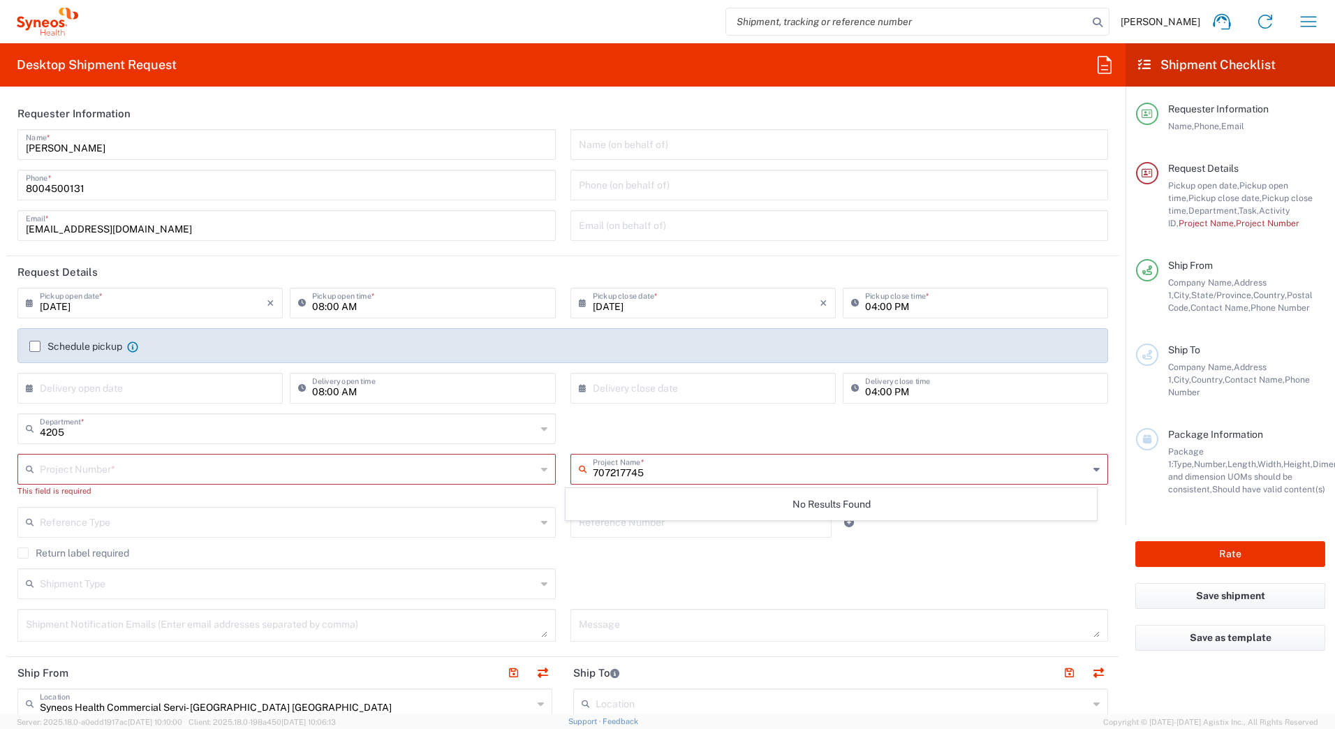
type input "707217745"
click at [106, 466] on input "text" at bounding box center [288, 468] width 496 height 24
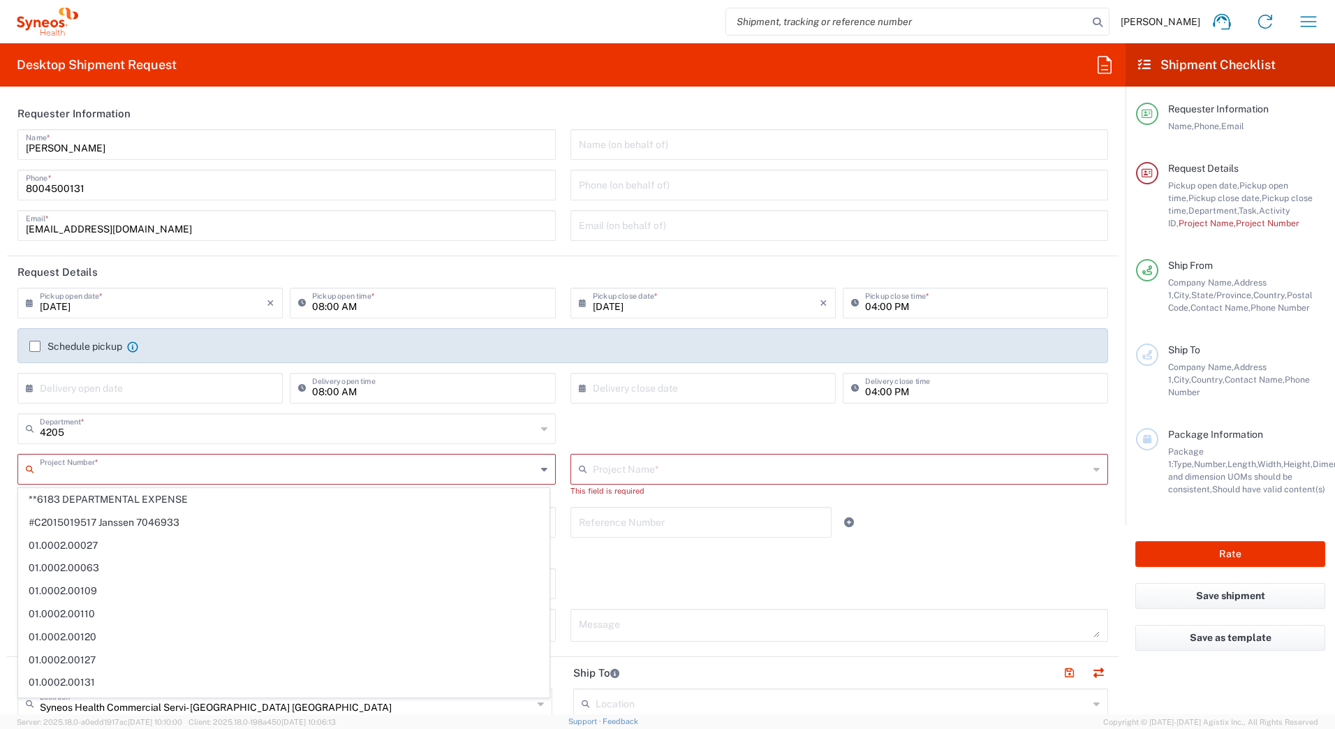
paste input "[PERSON_NAME]"
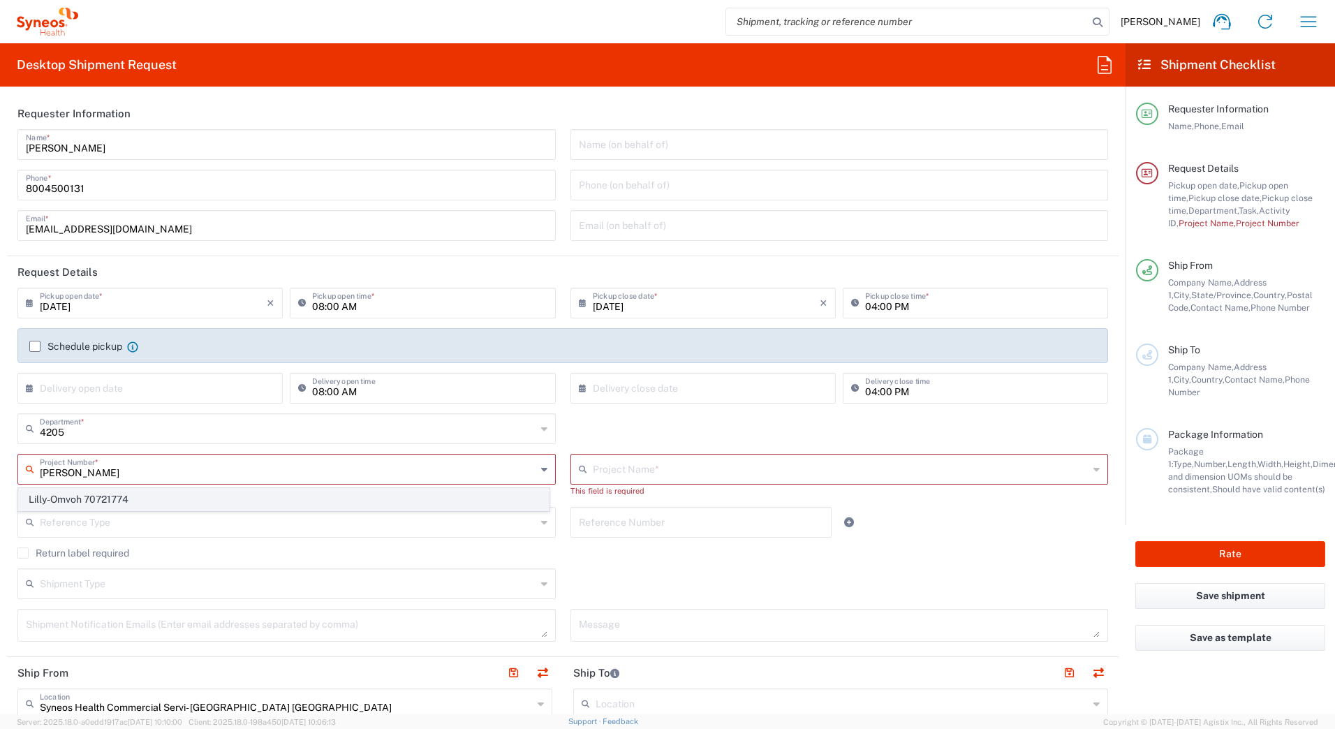
click at [172, 500] on span "Lilly-Omvoh 70721774" at bounding box center [284, 500] width 530 height 22
type input "Lilly-Omvoh 70721774"
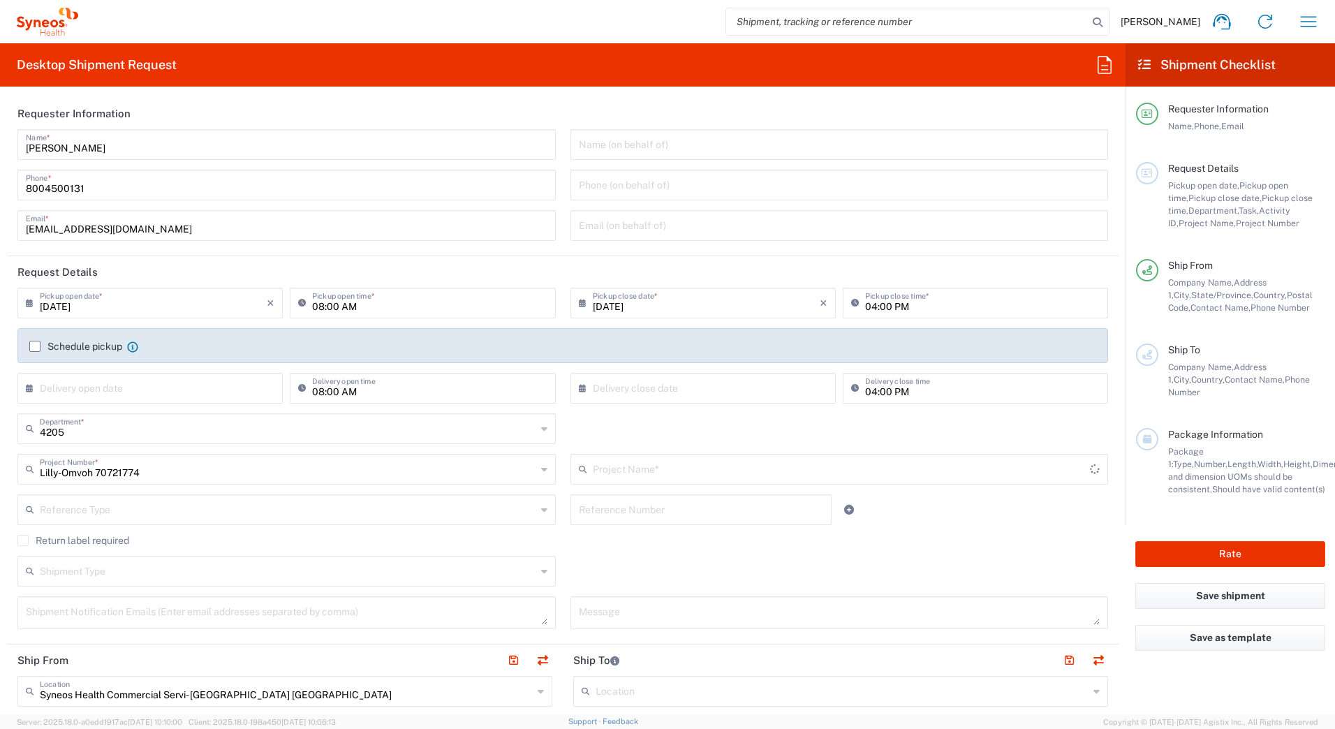
type input "Lilly-Omvoh 70721774"
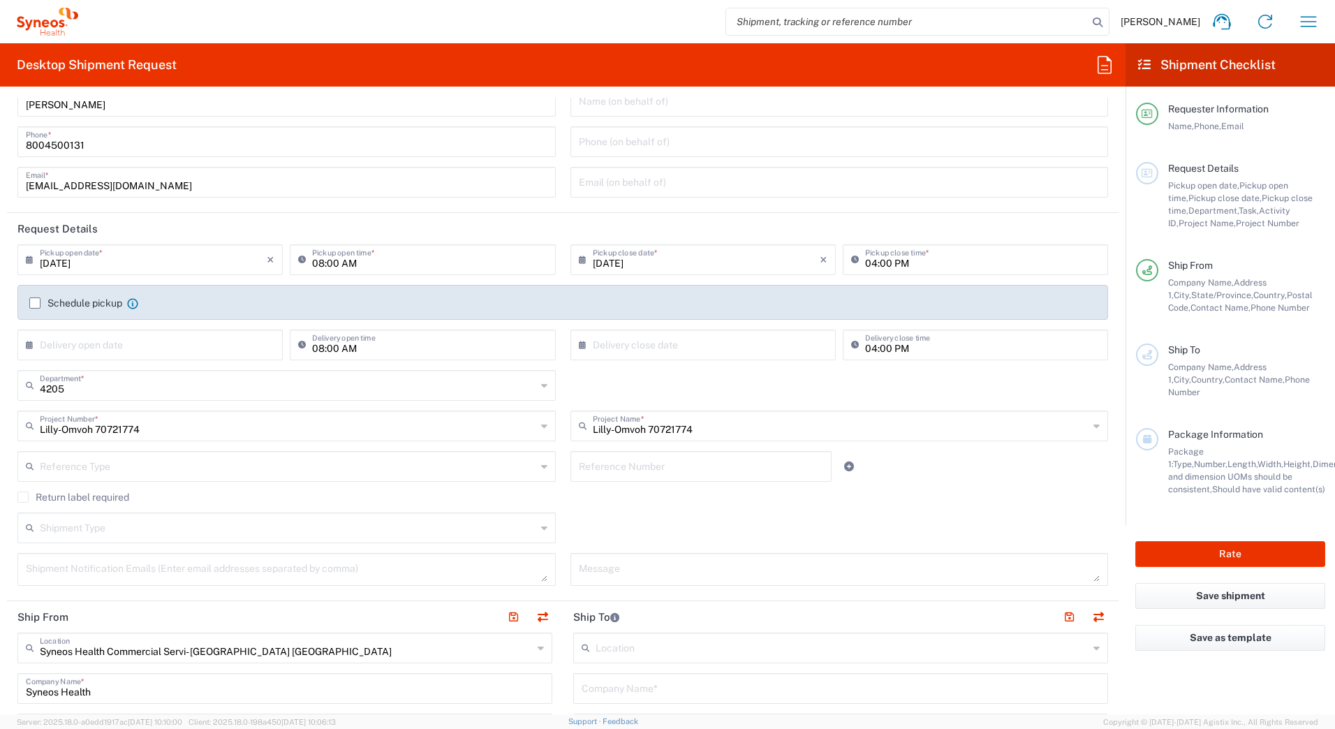
scroll to position [140, 0]
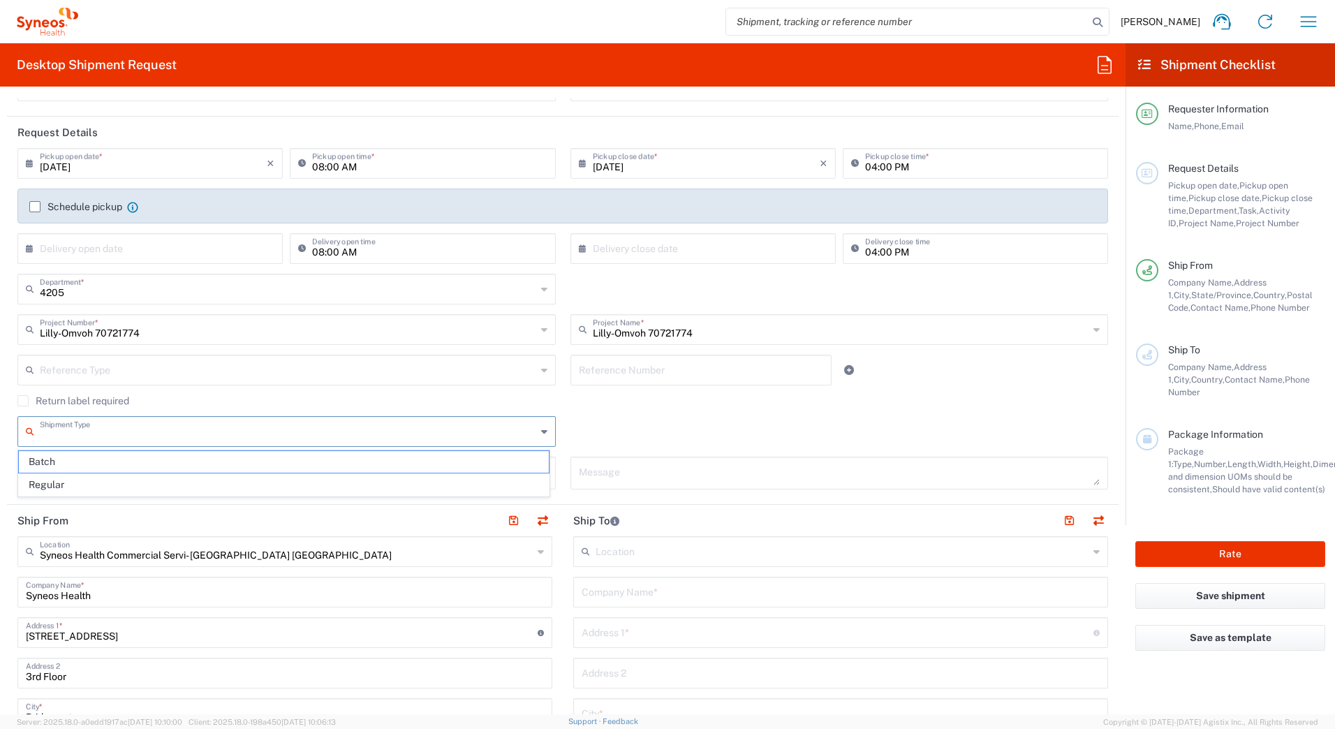
click at [128, 433] on input "text" at bounding box center [288, 430] width 496 height 24
click at [113, 459] on span "Batch" at bounding box center [284, 462] width 530 height 22
type input "Batch"
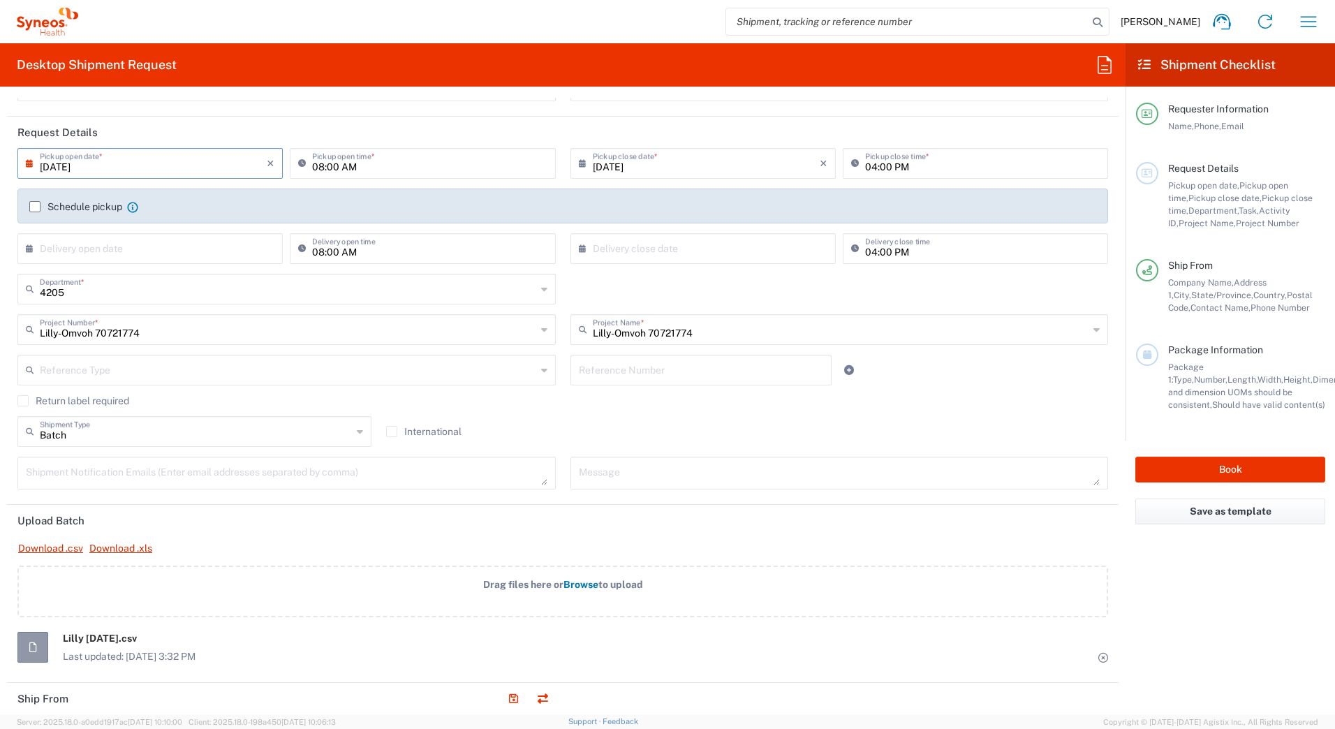
click at [40, 164] on input "[DATE]" at bounding box center [153, 162] width 227 height 24
click at [196, 229] on span "5" at bounding box center [194, 231] width 20 height 20
type input "[DATE]"
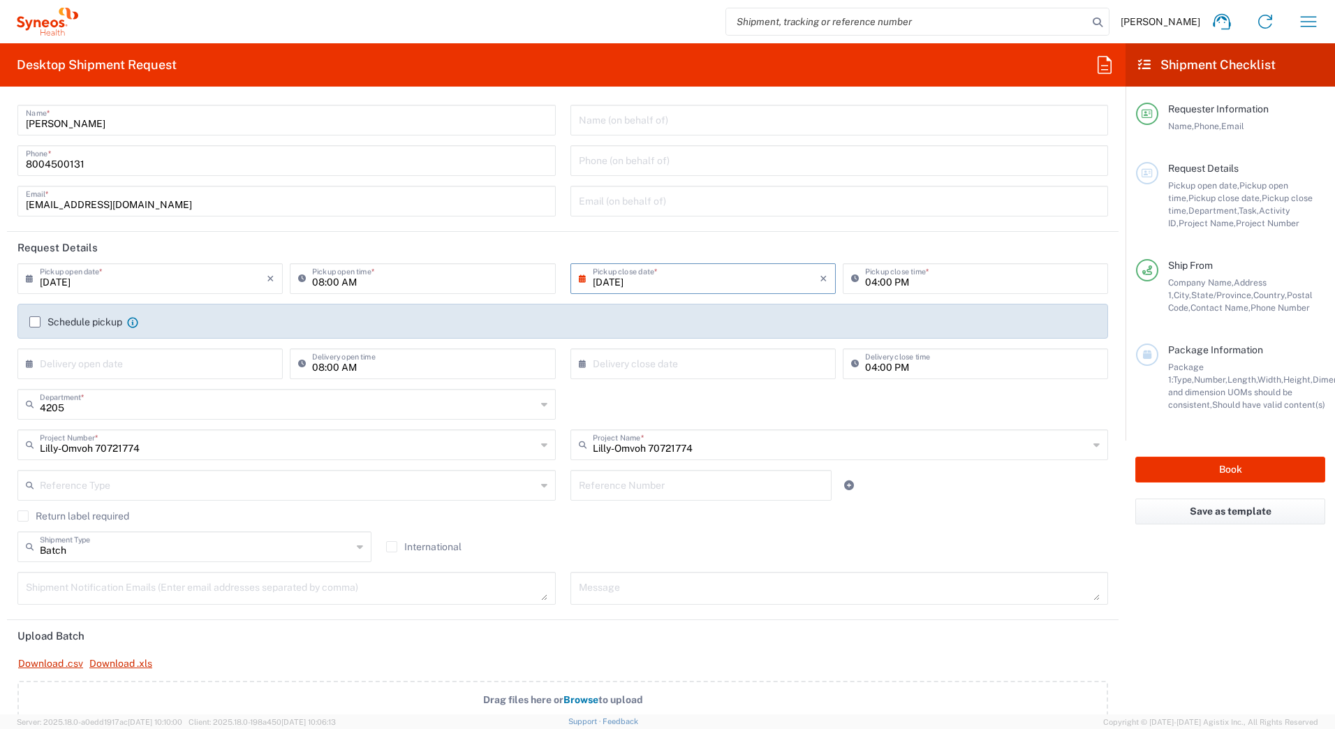
scroll to position [0, 0]
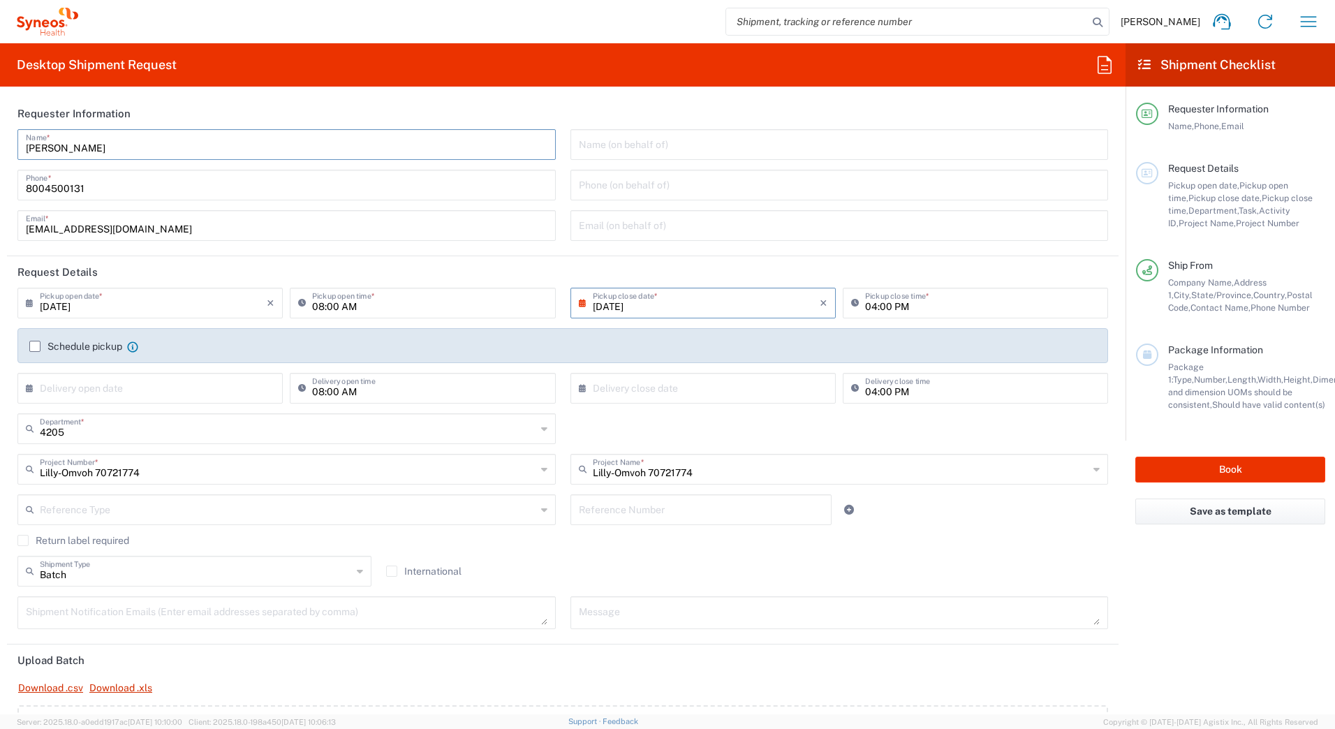
drag, startPoint x: 98, startPoint y: 147, endPoint x: 0, endPoint y: 150, distance: 98.5
click at [0, 150] on form "Requester Information [PERSON_NAME] Name * [PHONE_NUMBER] Phone * [EMAIL_ADDRES…" at bounding box center [562, 406] width 1125 height 616
paste input "Syneos Deployments"
type input "Syneos Deployments"
click at [260, 97] on div "Desktop Shipment Request Requester Information Syneos Deployments Name * [PHONE…" at bounding box center [562, 378] width 1125 height 671
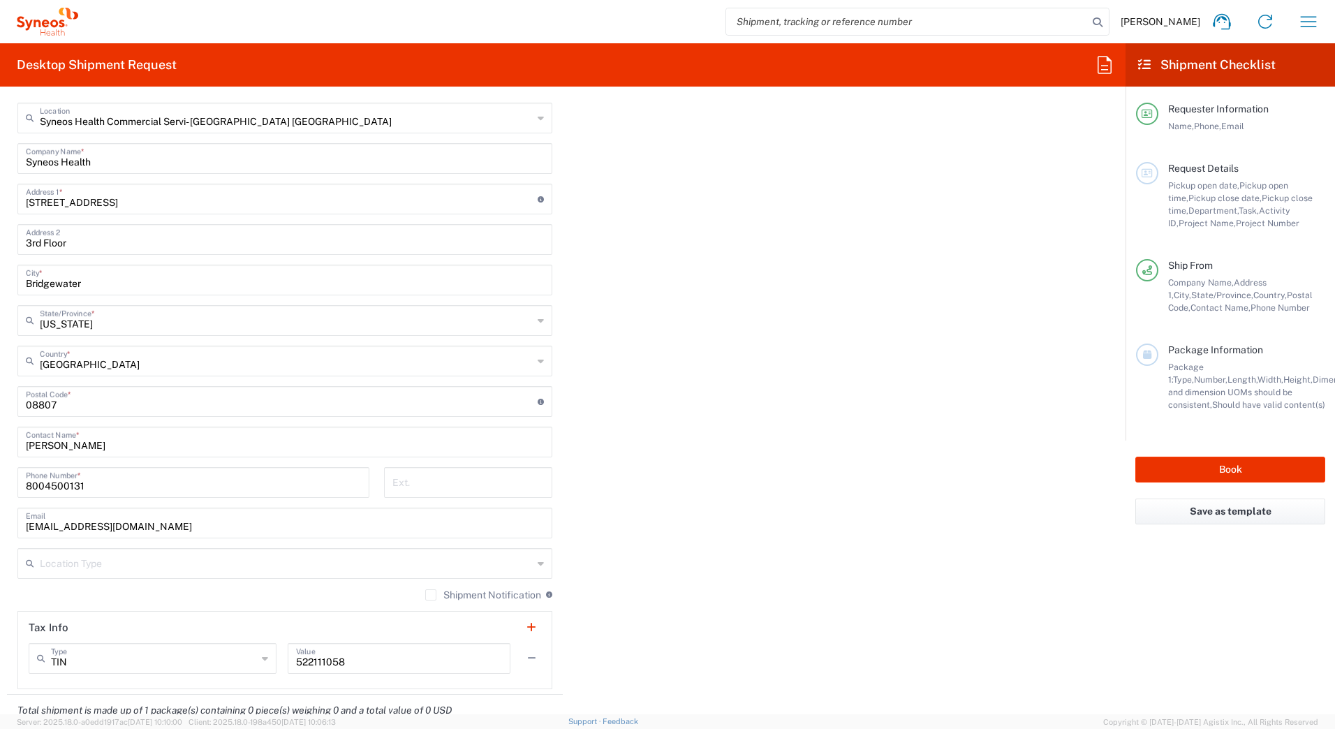
scroll to position [768, 0]
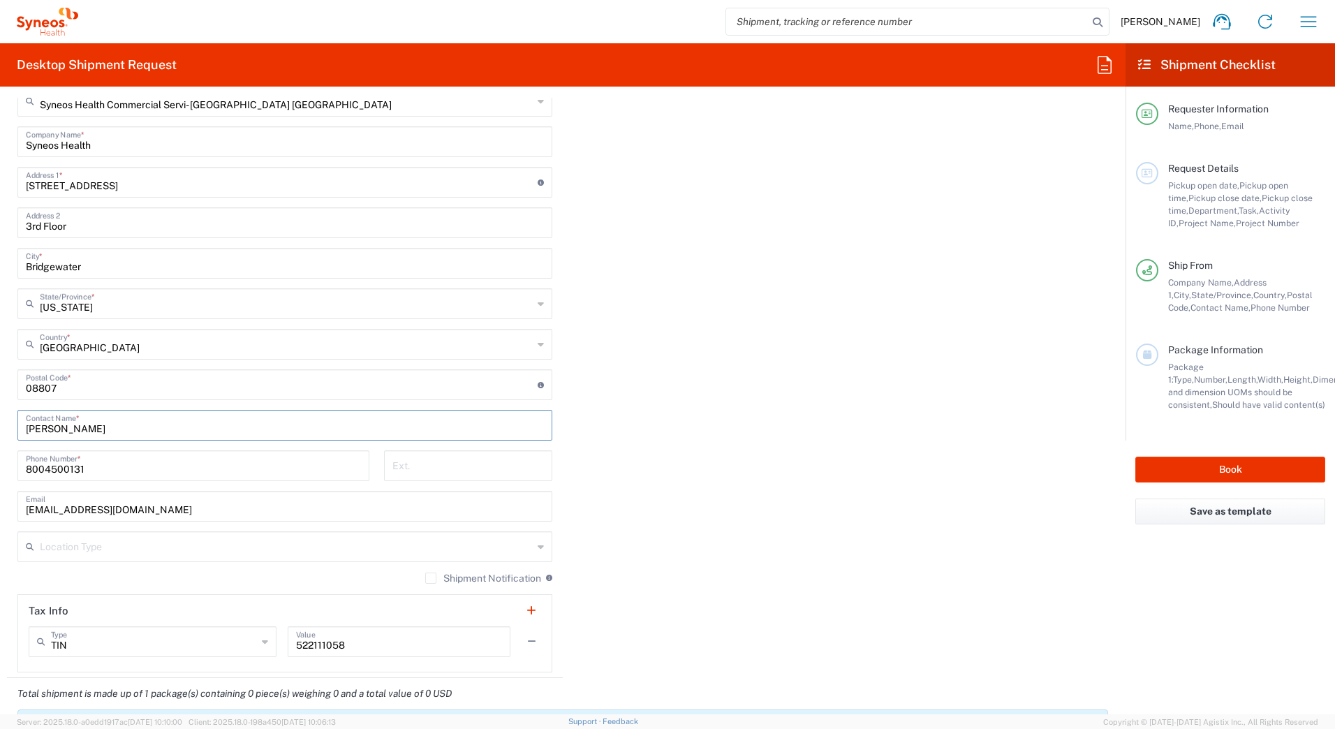
drag, startPoint x: 102, startPoint y: 433, endPoint x: 0, endPoint y: 429, distance: 102.0
click at [0, 434] on html "[PERSON_NAME] Home Shipment estimator Shipment tracking Desktop shipment reques…" at bounding box center [667, 364] width 1335 height 729
paste input "Syneos Deployments"
type input "Syneos Deployments"
click at [669, 374] on div "Ship From Syneos Health Commercial Servi- [GEOGRAPHIC_DATA] [GEOGRAPHIC_DATA] L…" at bounding box center [562, 365] width 1111 height 623
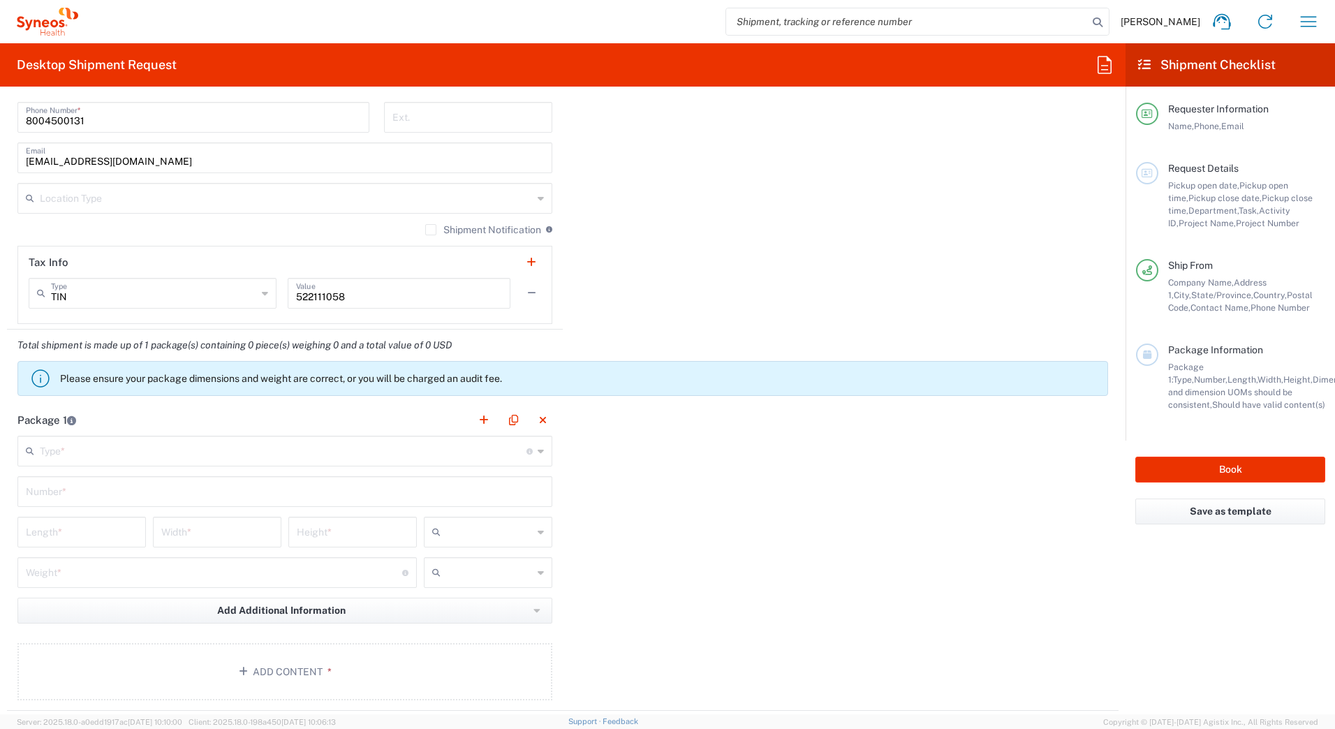
scroll to position [1117, 0]
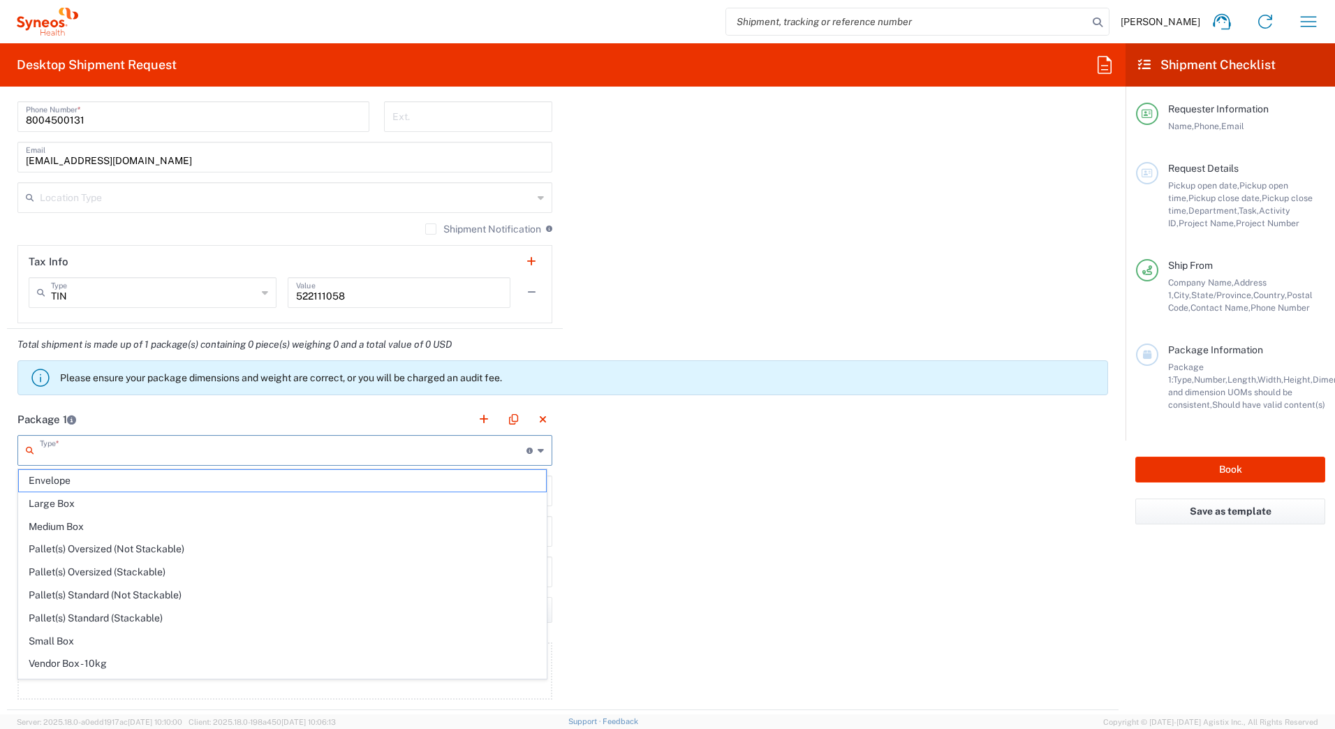
click at [92, 449] on input "text" at bounding box center [283, 449] width 486 height 24
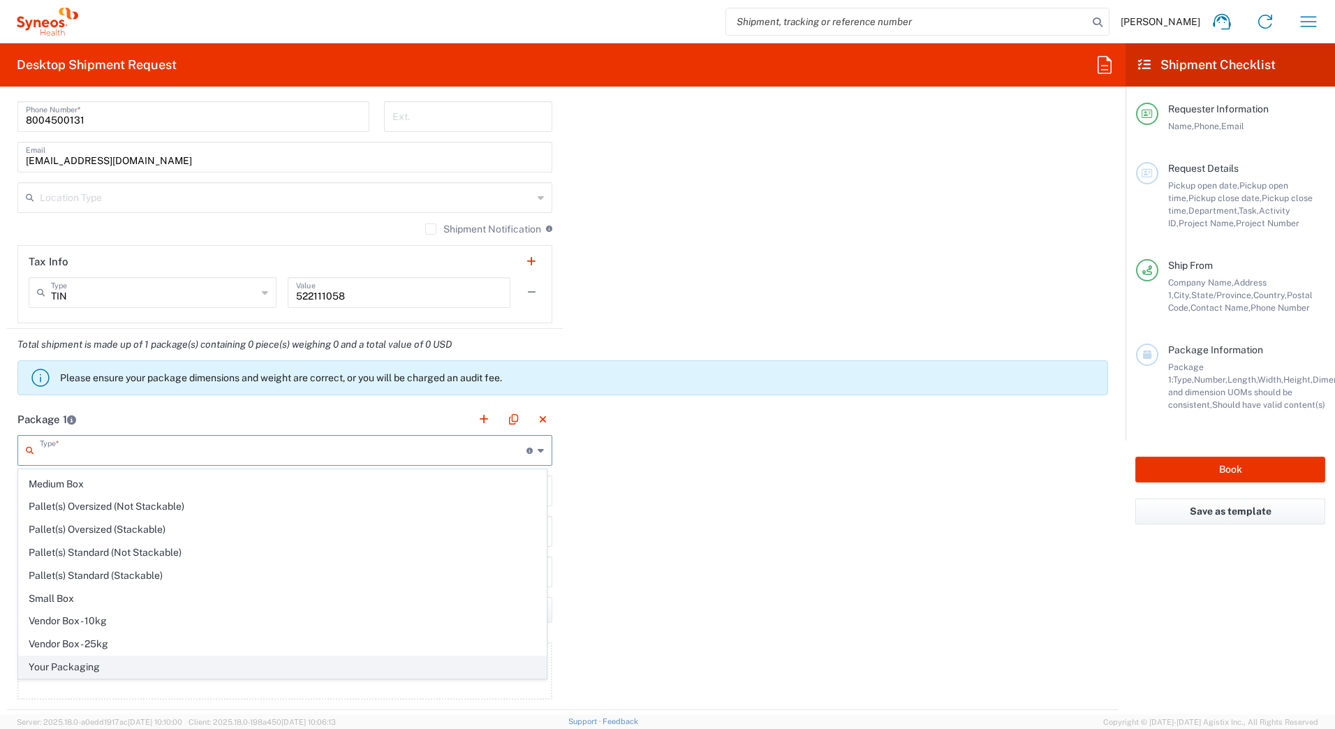
click at [88, 664] on span "Your Packaging" at bounding box center [282, 667] width 527 height 22
type input "Your Packaging"
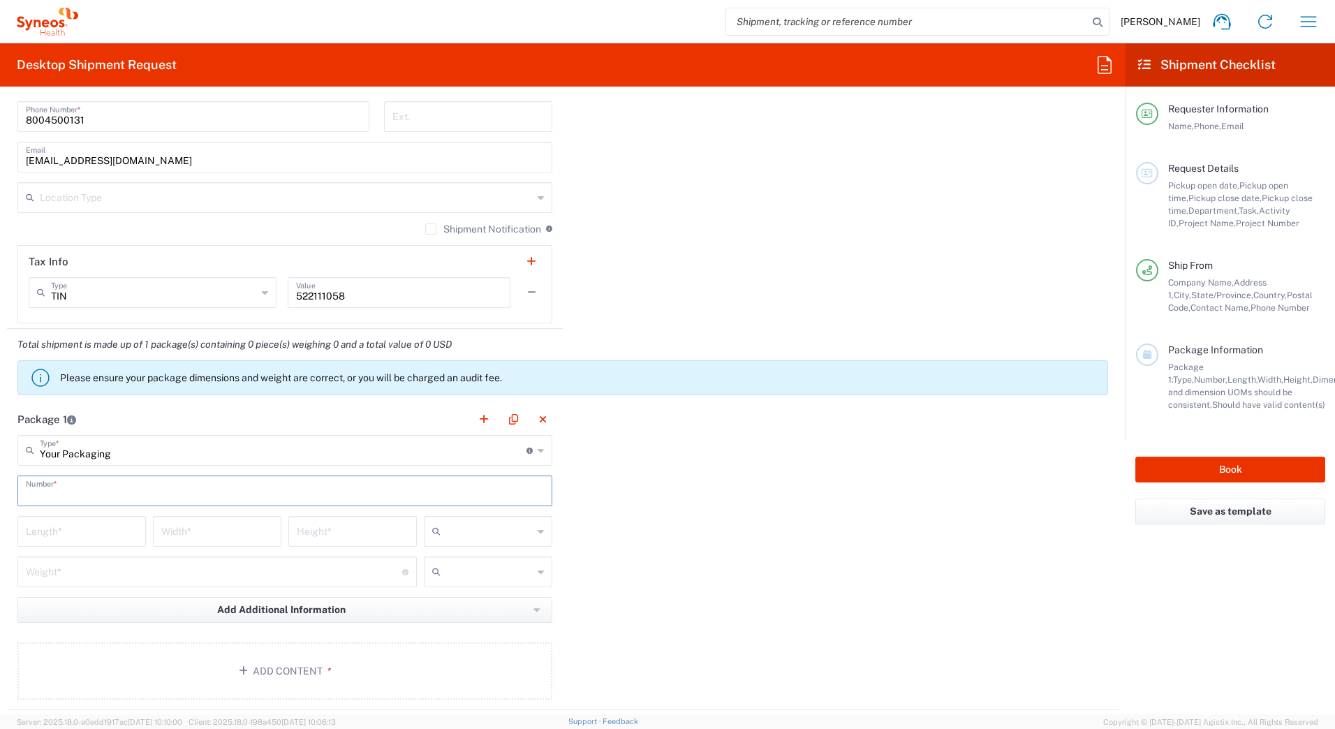
click at [62, 490] on input "text" at bounding box center [285, 489] width 518 height 24
type input "1"
click at [57, 541] on input "number" at bounding box center [82, 530] width 112 height 24
type input "20"
type input "16"
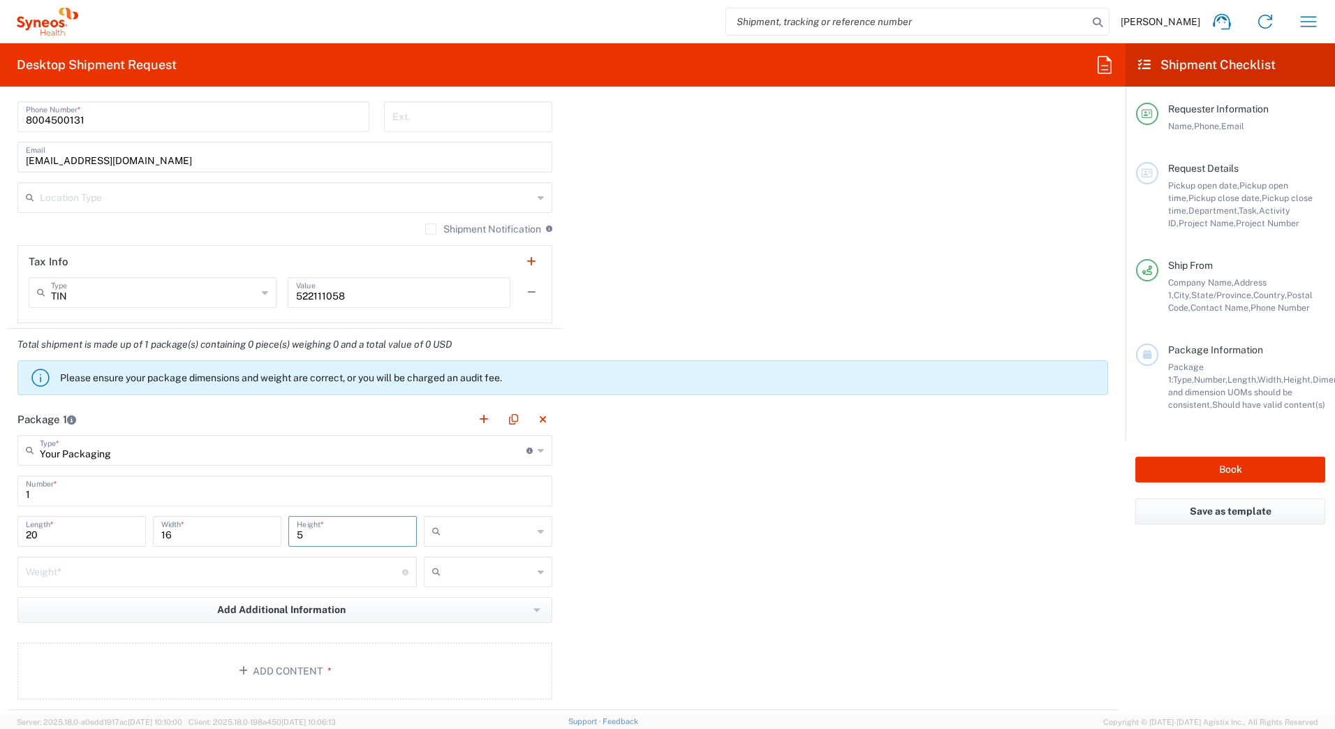
type input "5"
click at [477, 537] on input "text" at bounding box center [489, 531] width 87 height 22
click at [460, 603] on span "in" at bounding box center [483, 608] width 124 height 22
type input "in"
click at [77, 572] on input "number" at bounding box center [214, 570] width 376 height 24
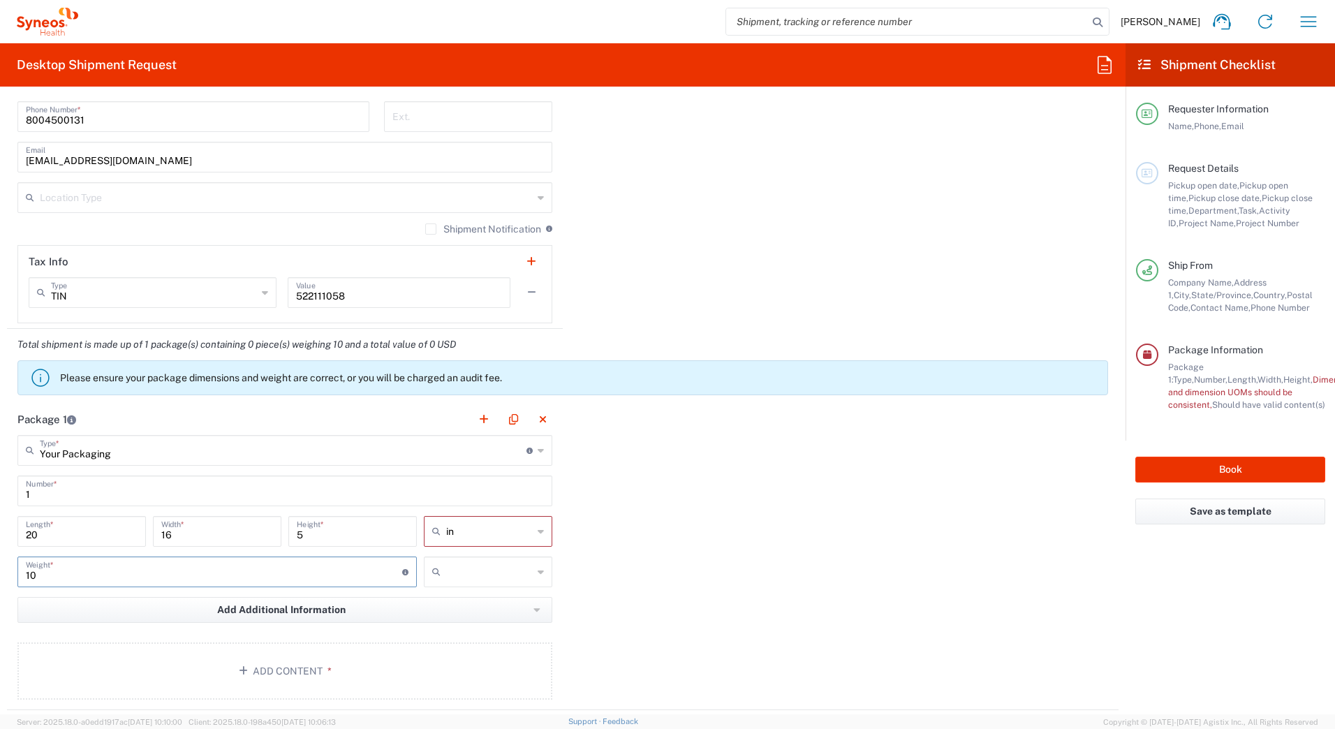
type input "10"
click at [468, 573] on input "text" at bounding box center [489, 571] width 87 height 22
click at [452, 620] on span "lbs" at bounding box center [483, 625] width 124 height 22
type input "lbs"
click at [262, 662] on button "Add Content *" at bounding box center [284, 670] width 535 height 57
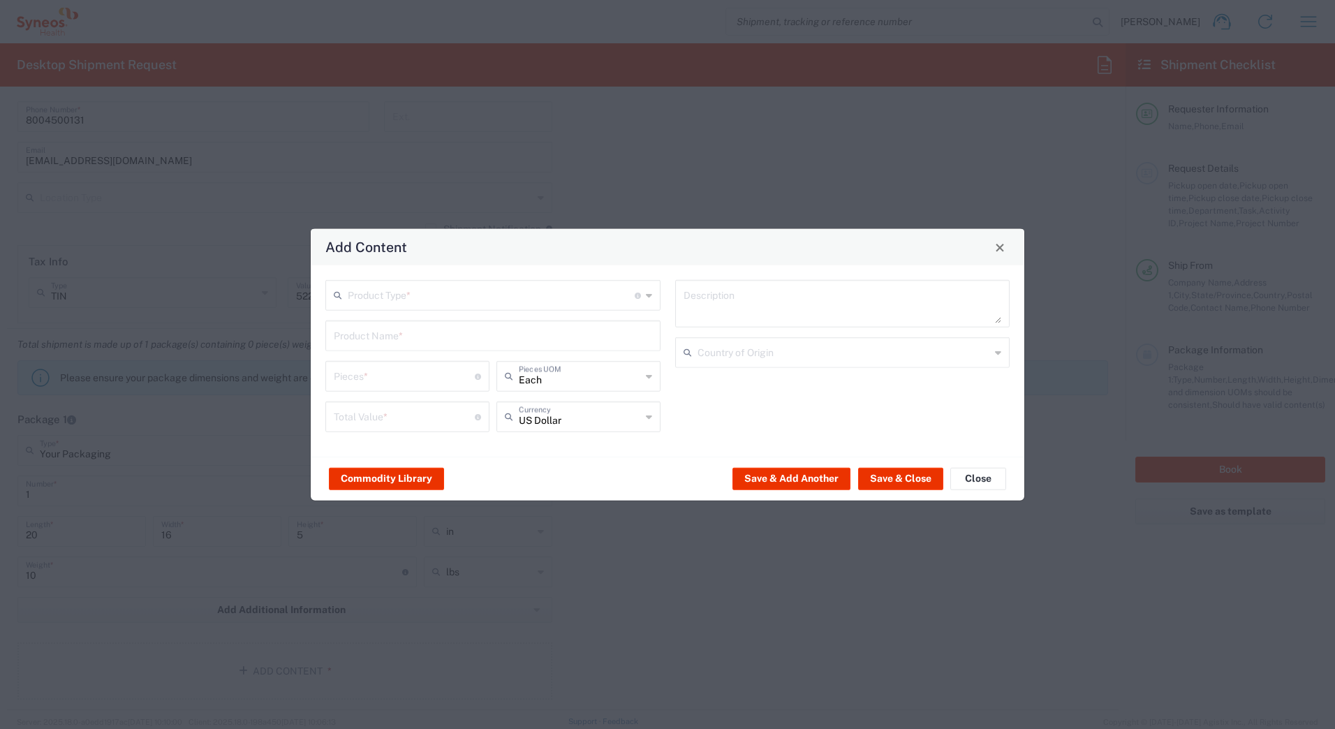
click at [460, 293] on input "text" at bounding box center [491, 294] width 287 height 24
click at [390, 352] on span "General Commodity" at bounding box center [493, 349] width 332 height 22
type input "General Commodity"
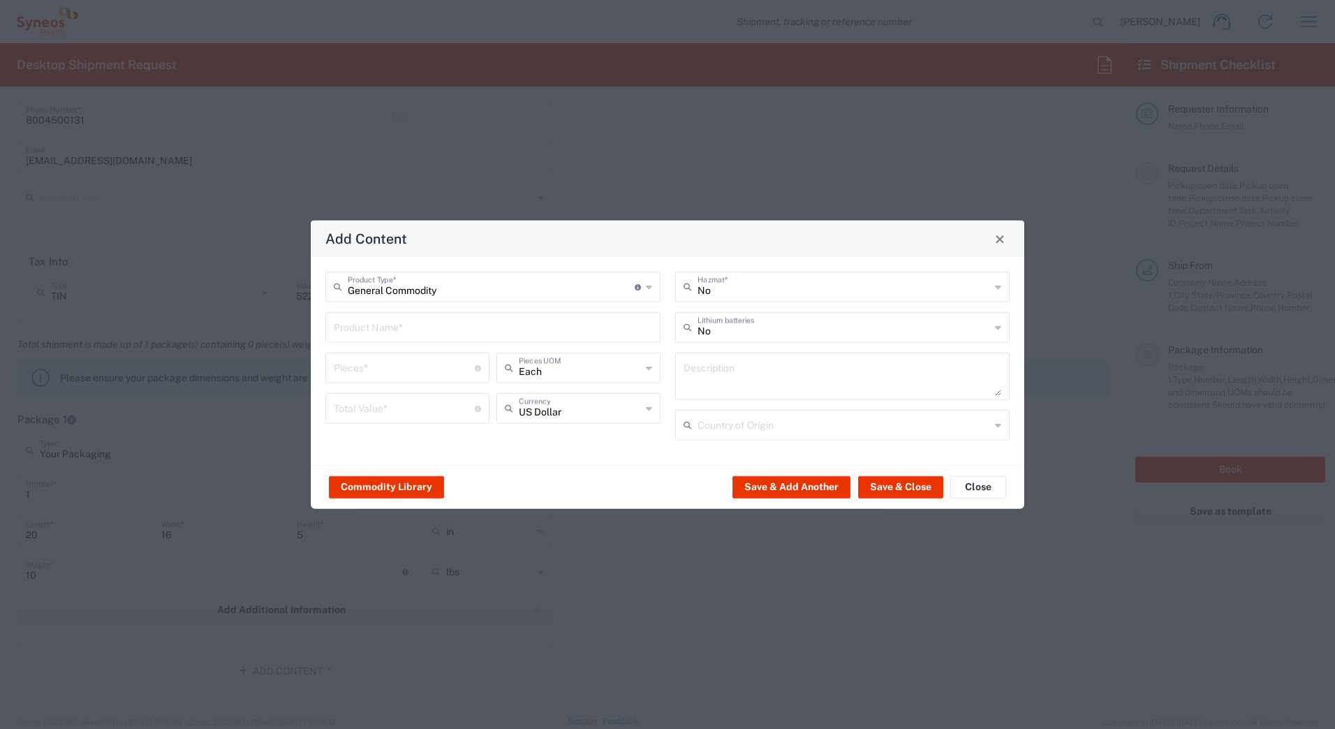
click at [381, 330] on input "text" at bounding box center [493, 326] width 318 height 24
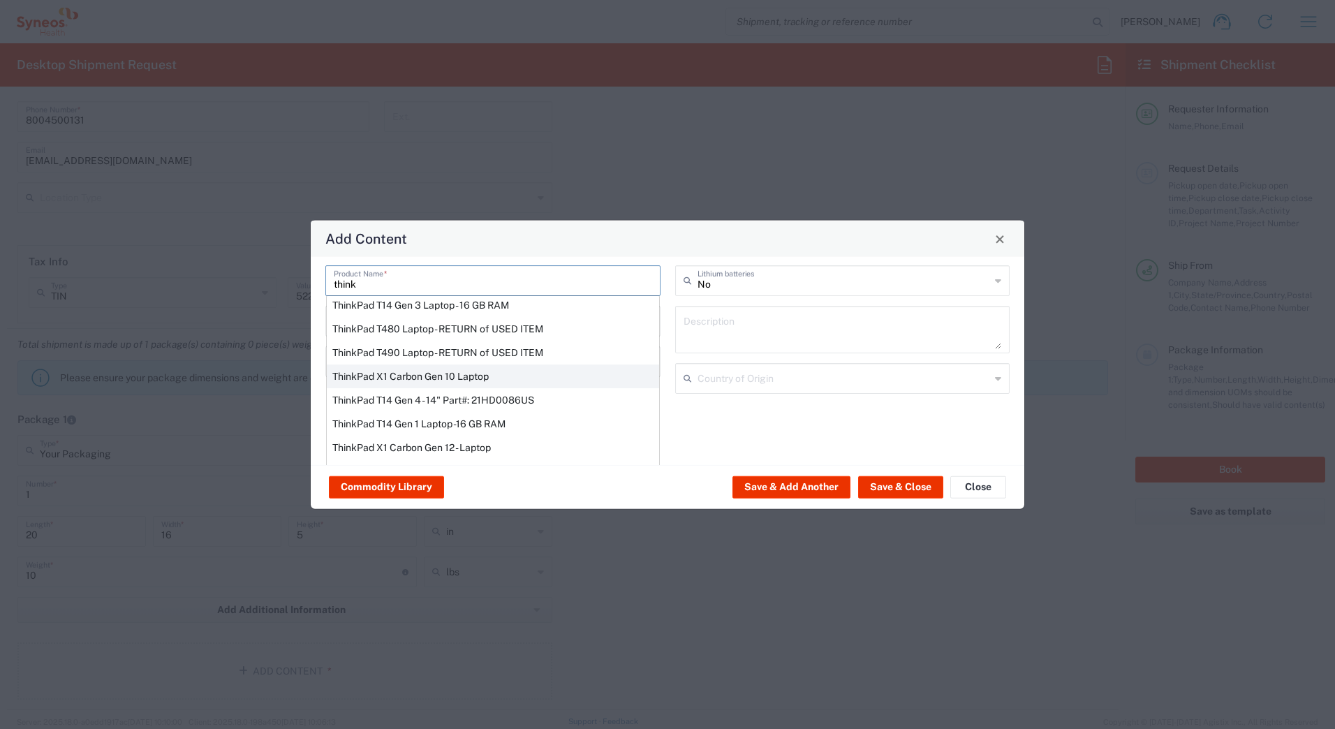
scroll to position [70, 0]
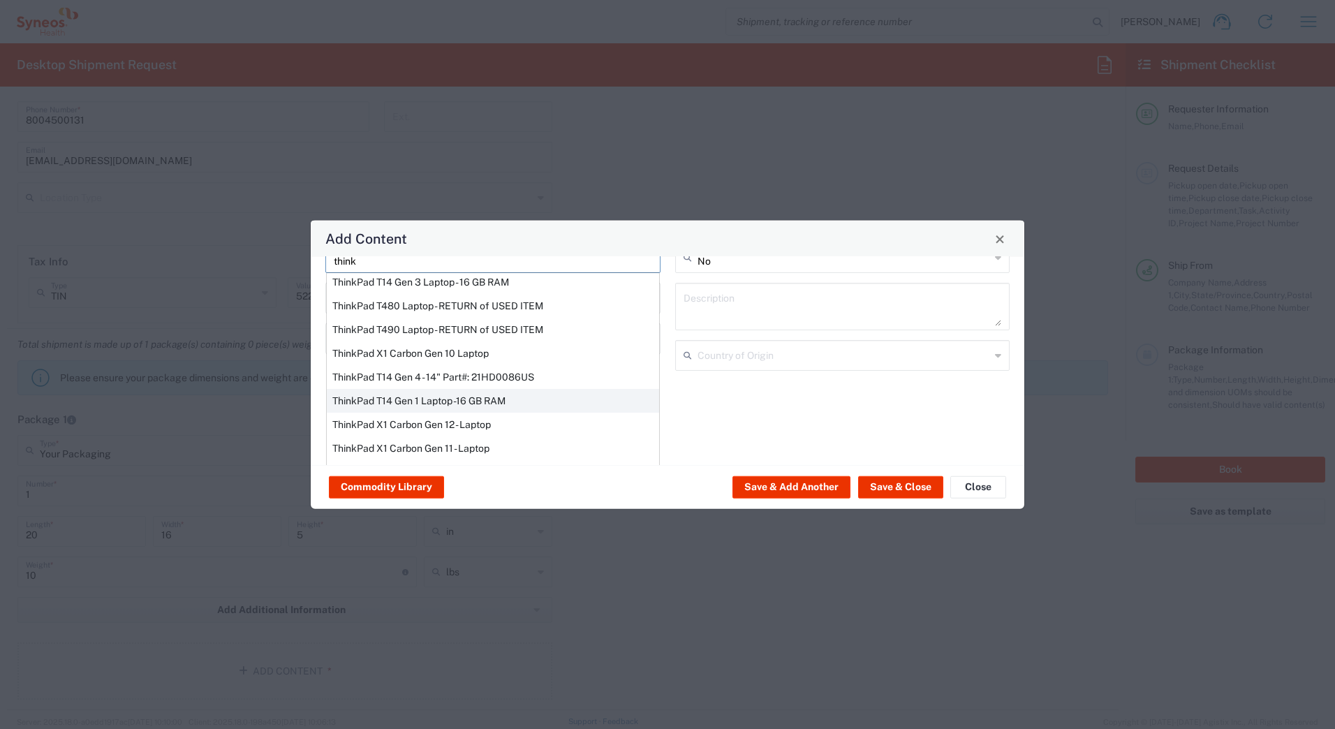
click at [363, 396] on div "ThinkPad T14 Gen 1 Laptop -16 GB RAM" at bounding box center [493, 401] width 332 height 24
type input "ThinkPad T14 Gen 1 Laptop -16 GB RAM"
type textarea "Intel Core i5-10210U- 14"- 512 GB SSD"
type input "[GEOGRAPHIC_DATA]"
type input "Yes"
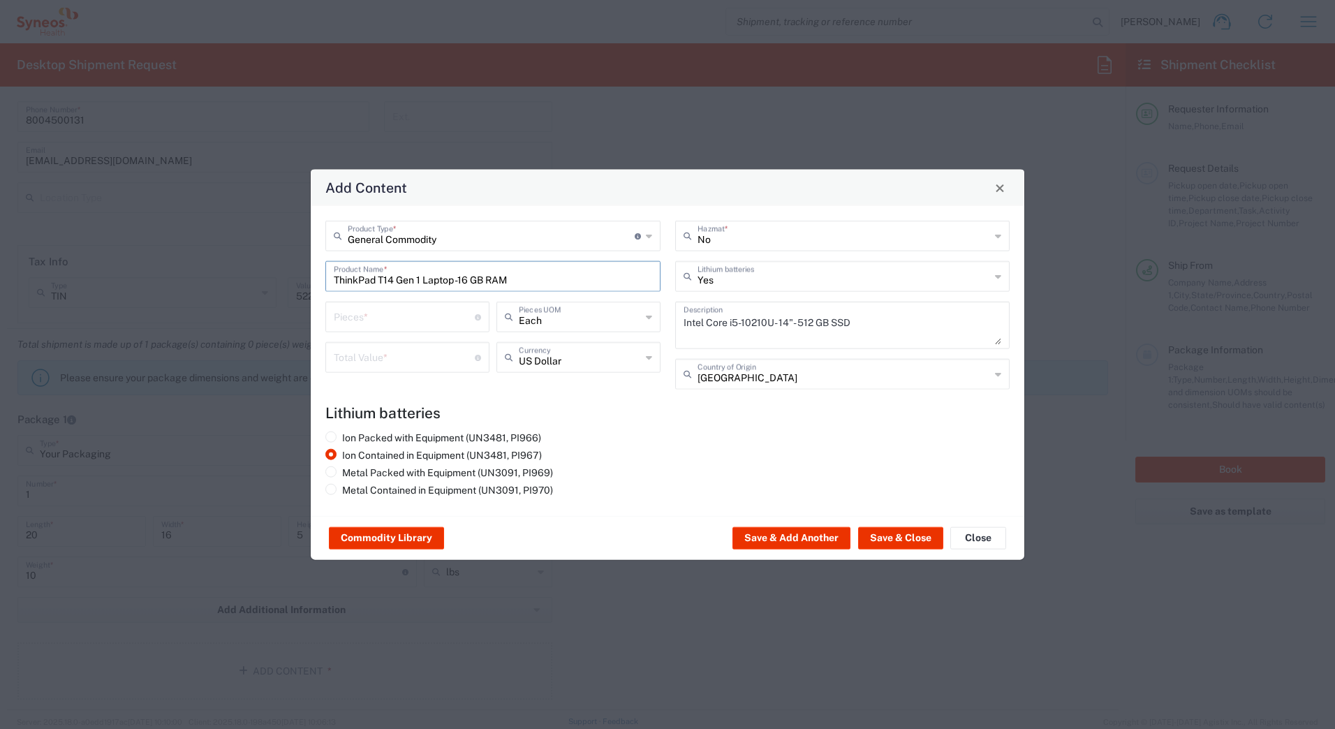
scroll to position [0, 0]
click at [366, 319] on input "number" at bounding box center [404, 316] width 141 height 24
type input "1"
click at [375, 357] on input "number" at bounding box center [404, 356] width 141 height 24
type input "1000"
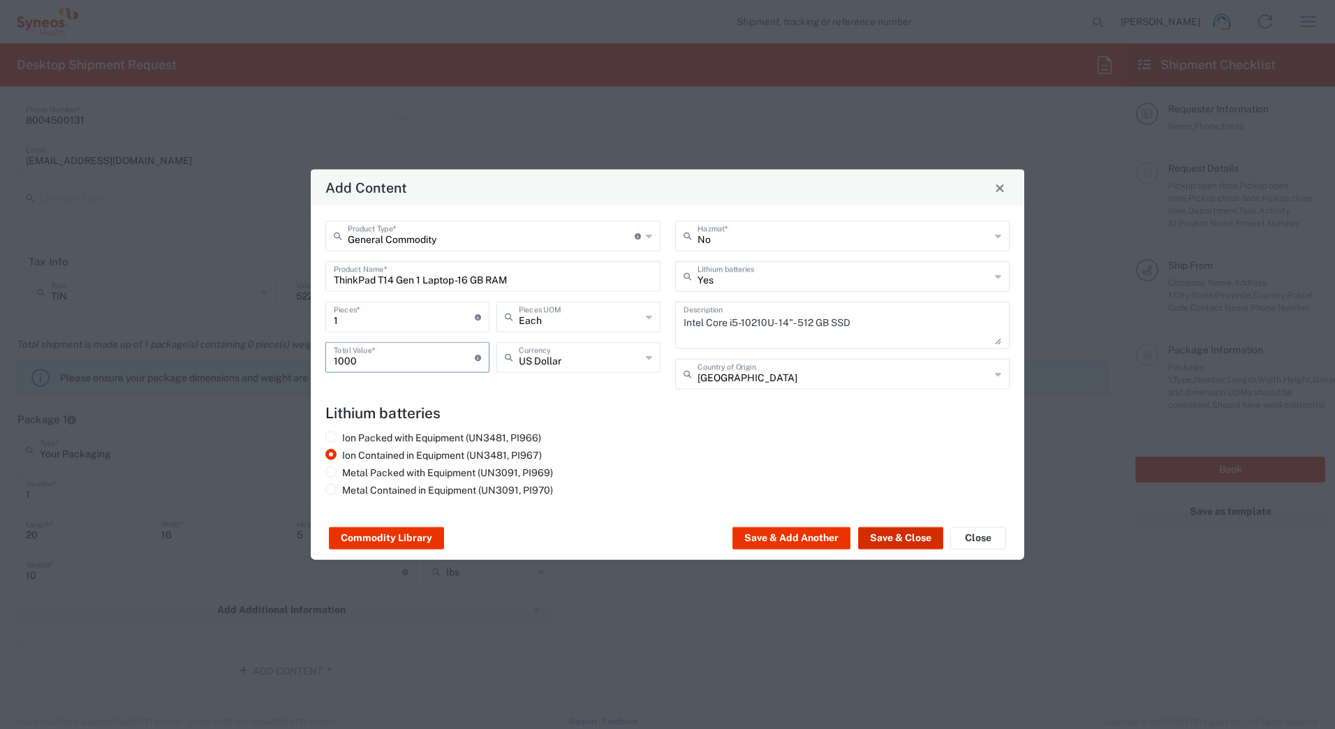
click at [889, 542] on button "Save & Close" at bounding box center [900, 538] width 85 height 22
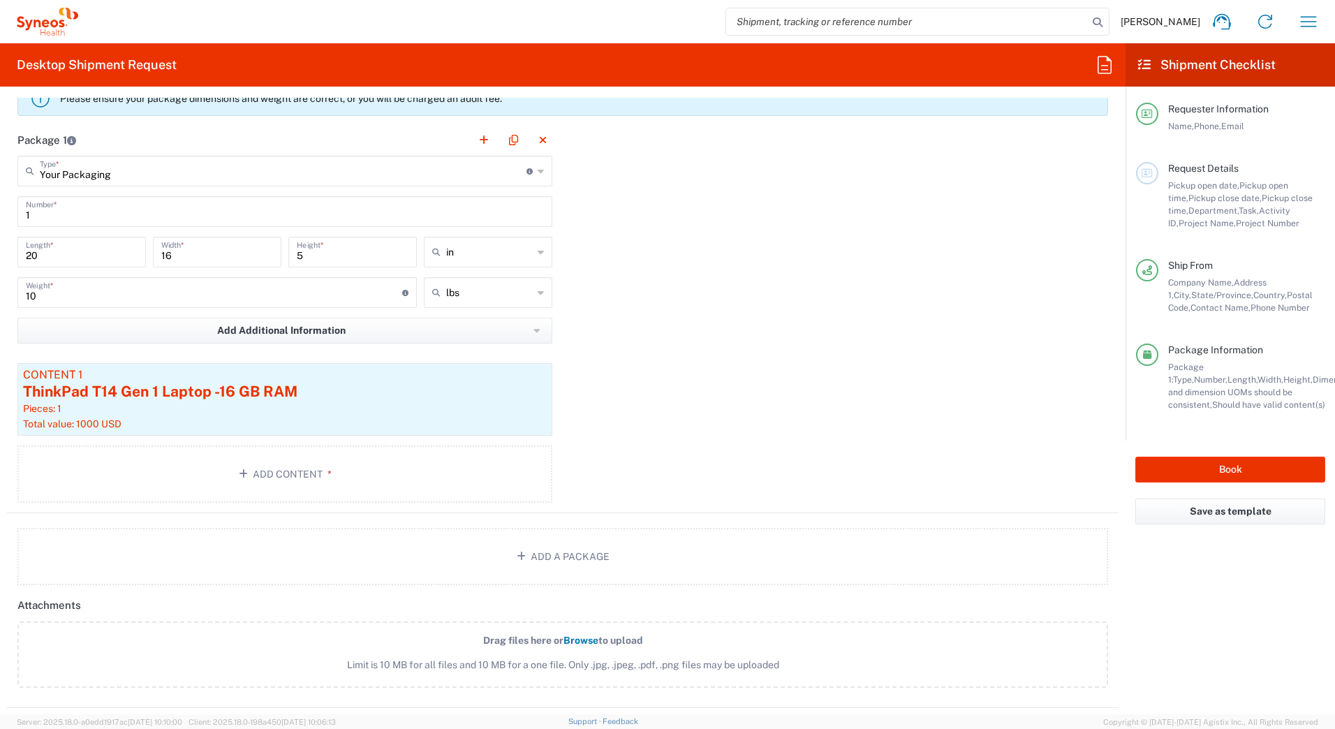
scroll to position [1536, 0]
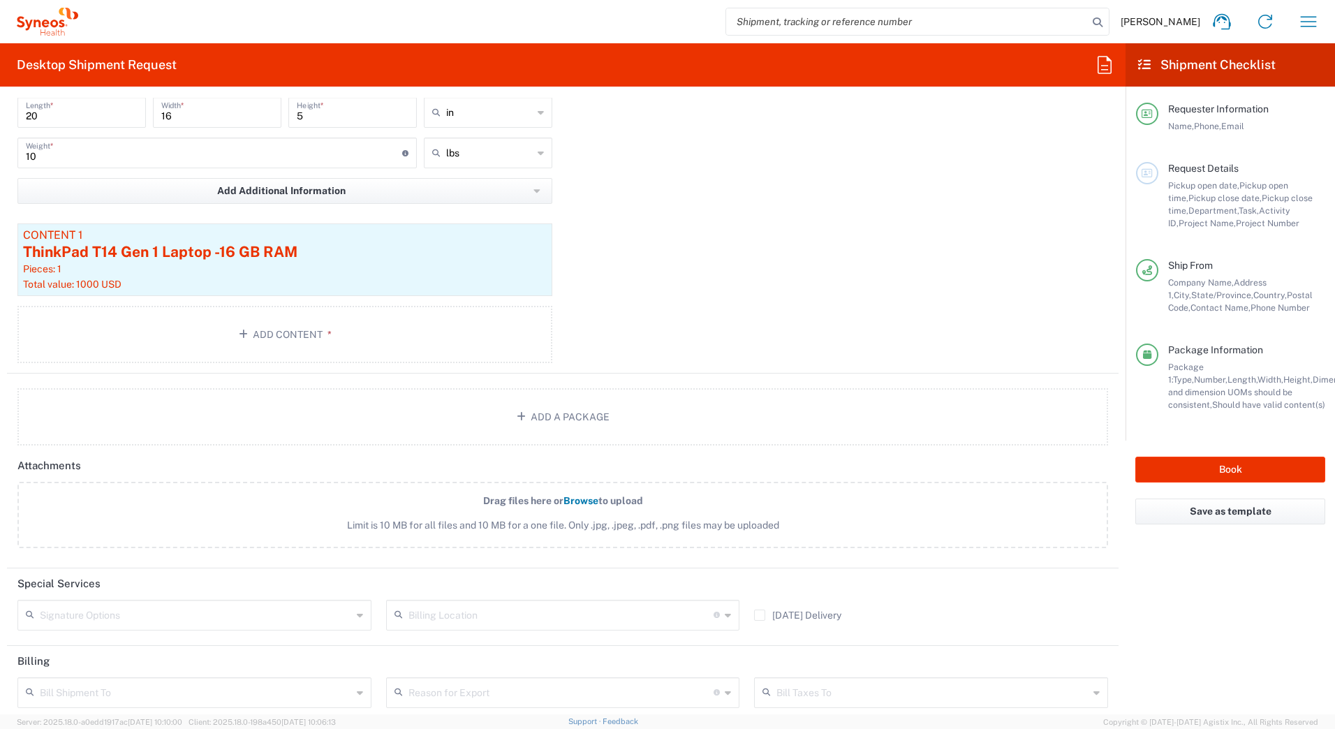
click at [168, 616] on input "text" at bounding box center [196, 614] width 312 height 24
click at [154, 651] on span "Adult Signature Required" at bounding box center [193, 645] width 348 height 22
type input "Adult Signature Required"
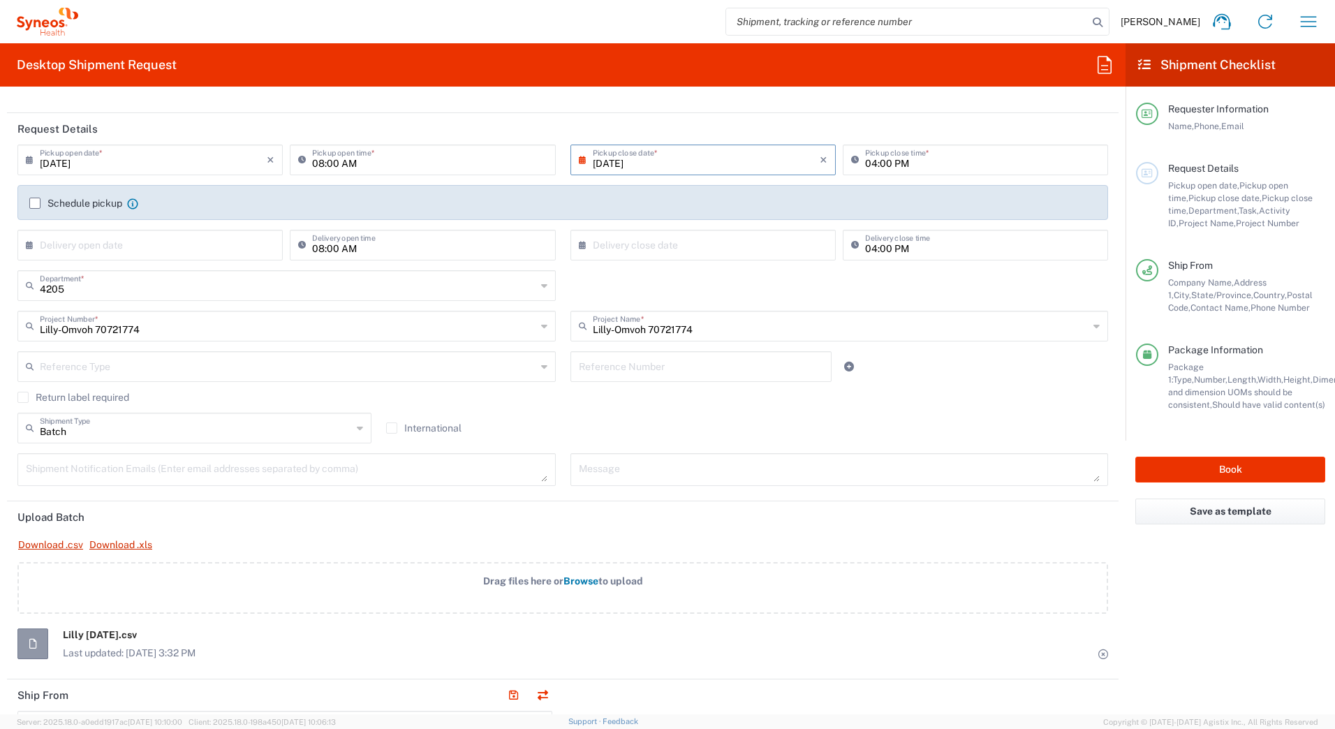
scroll to position [0, 0]
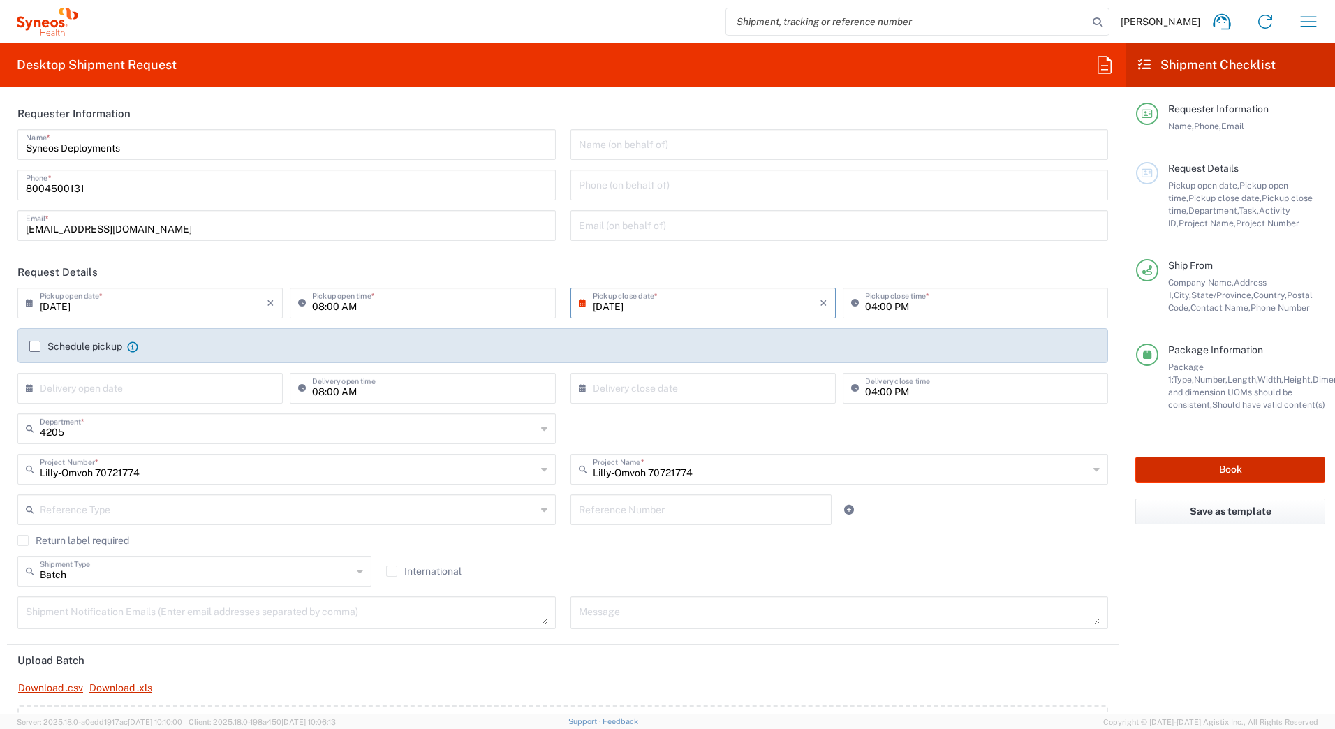
click at [1191, 466] on button "Book" at bounding box center [1230, 469] width 190 height 26
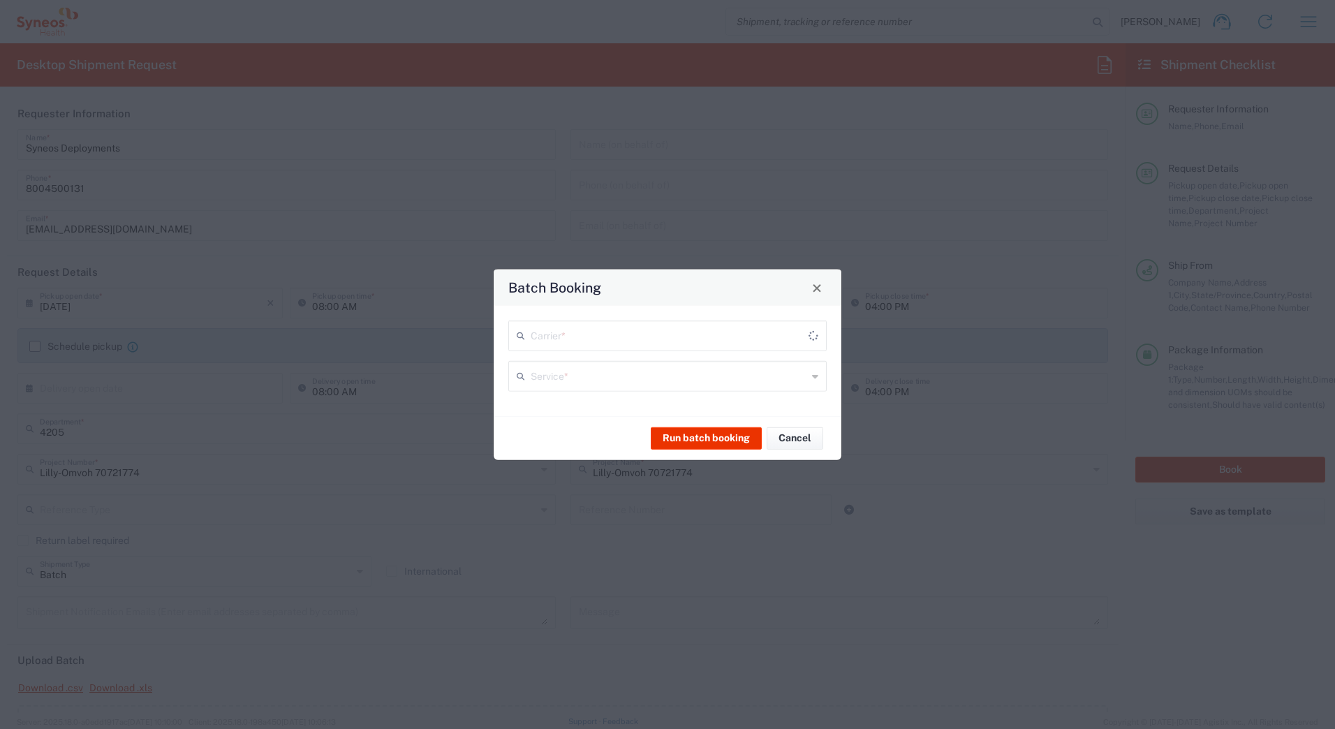
type input "Lilly-Omvoh 70721774"
click at [570, 340] on input "text" at bounding box center [668, 334] width 276 height 24
click at [551, 410] on span "UPS" at bounding box center [667, 412] width 315 height 22
type input "UPS"
click at [544, 373] on input "text" at bounding box center [668, 375] width 276 height 24
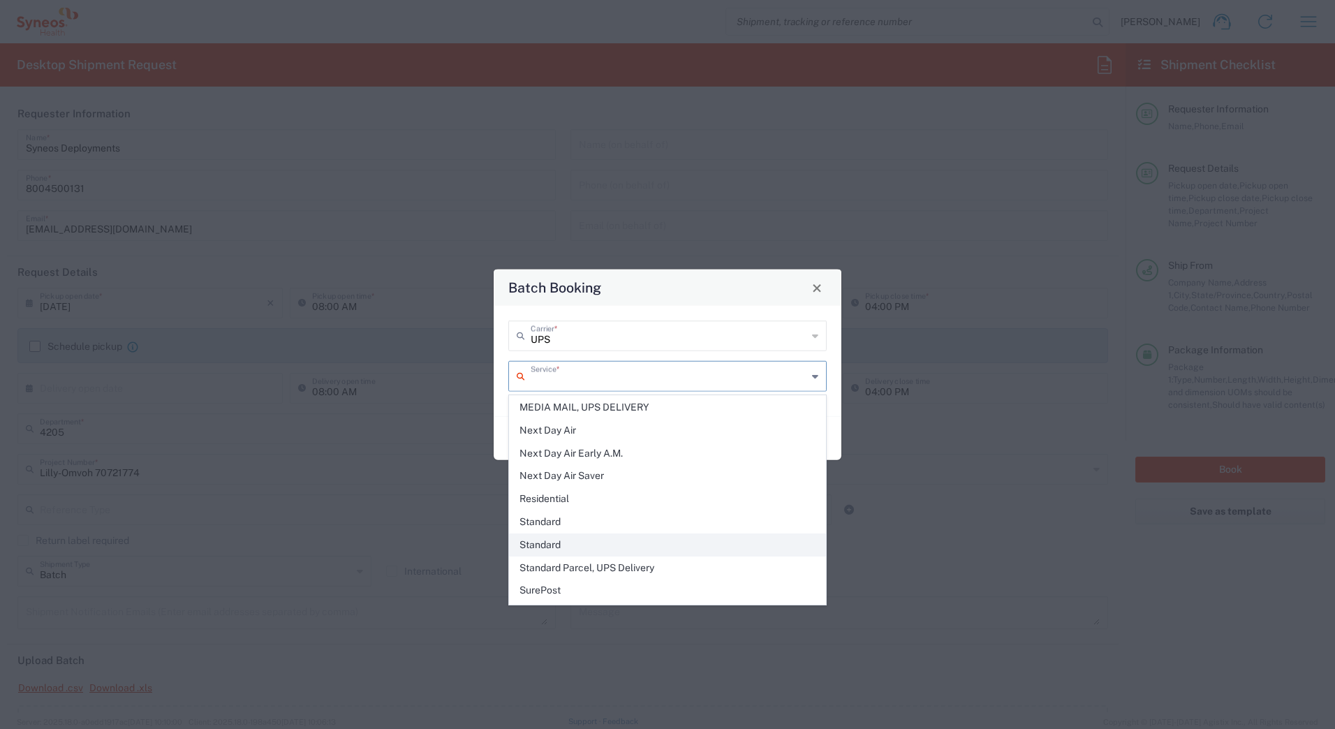
scroll to position [419, 0]
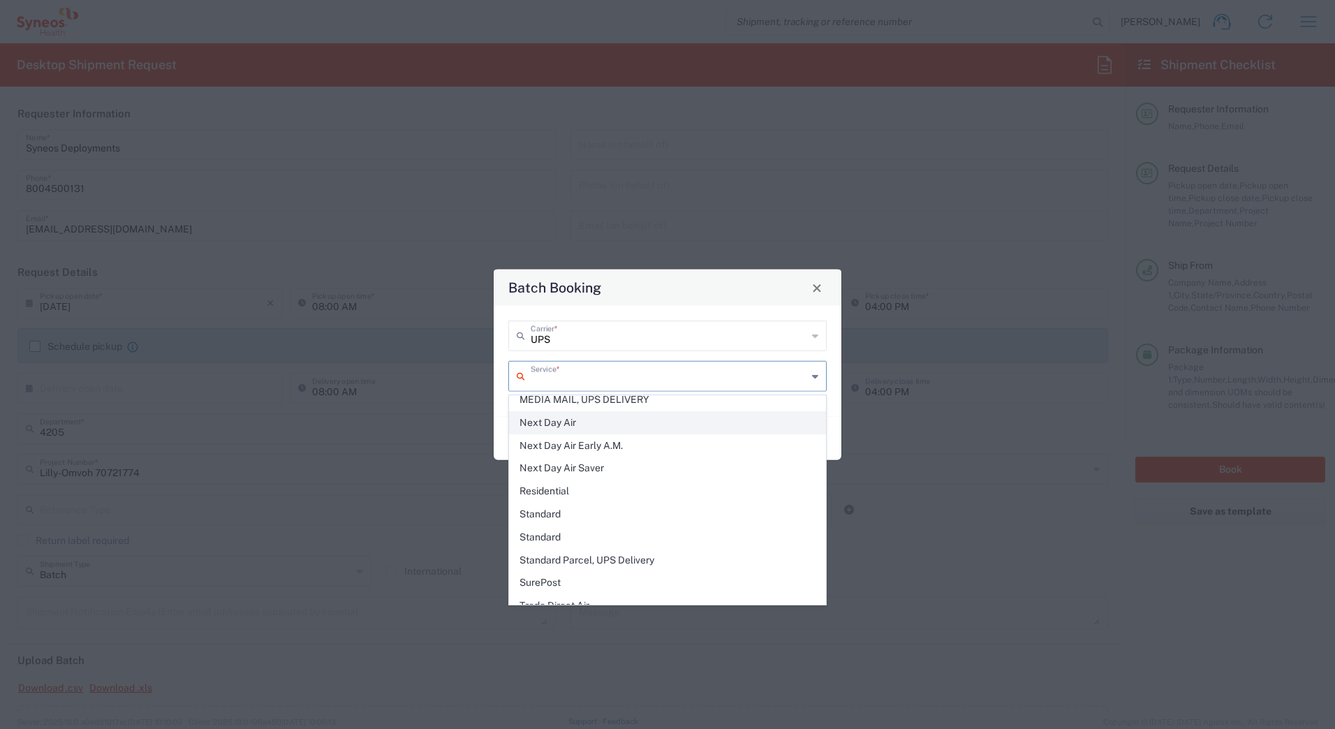
click at [542, 425] on span "Next Day Air" at bounding box center [667, 423] width 315 height 22
type input "Next Day Air"
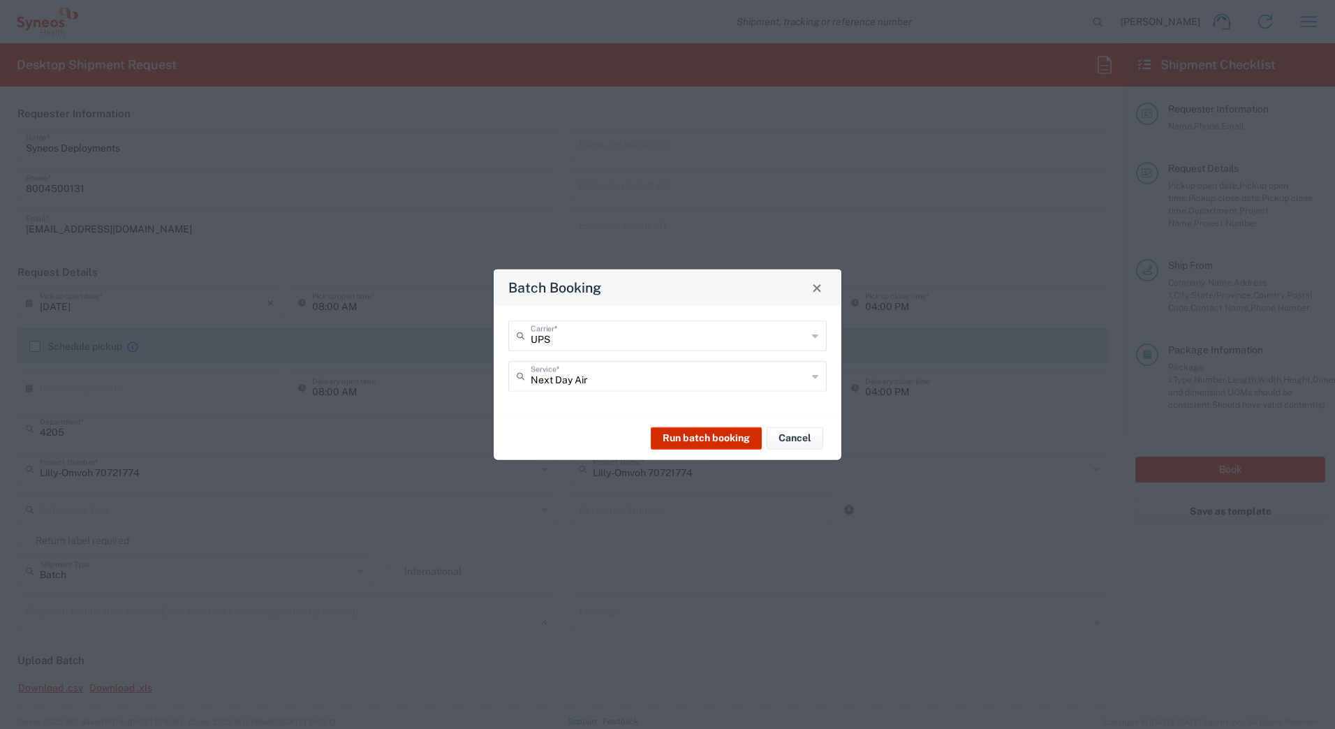
click at [685, 438] on button "Run batch booking" at bounding box center [706, 437] width 111 height 22
